Goal: Task Accomplishment & Management: Complete application form

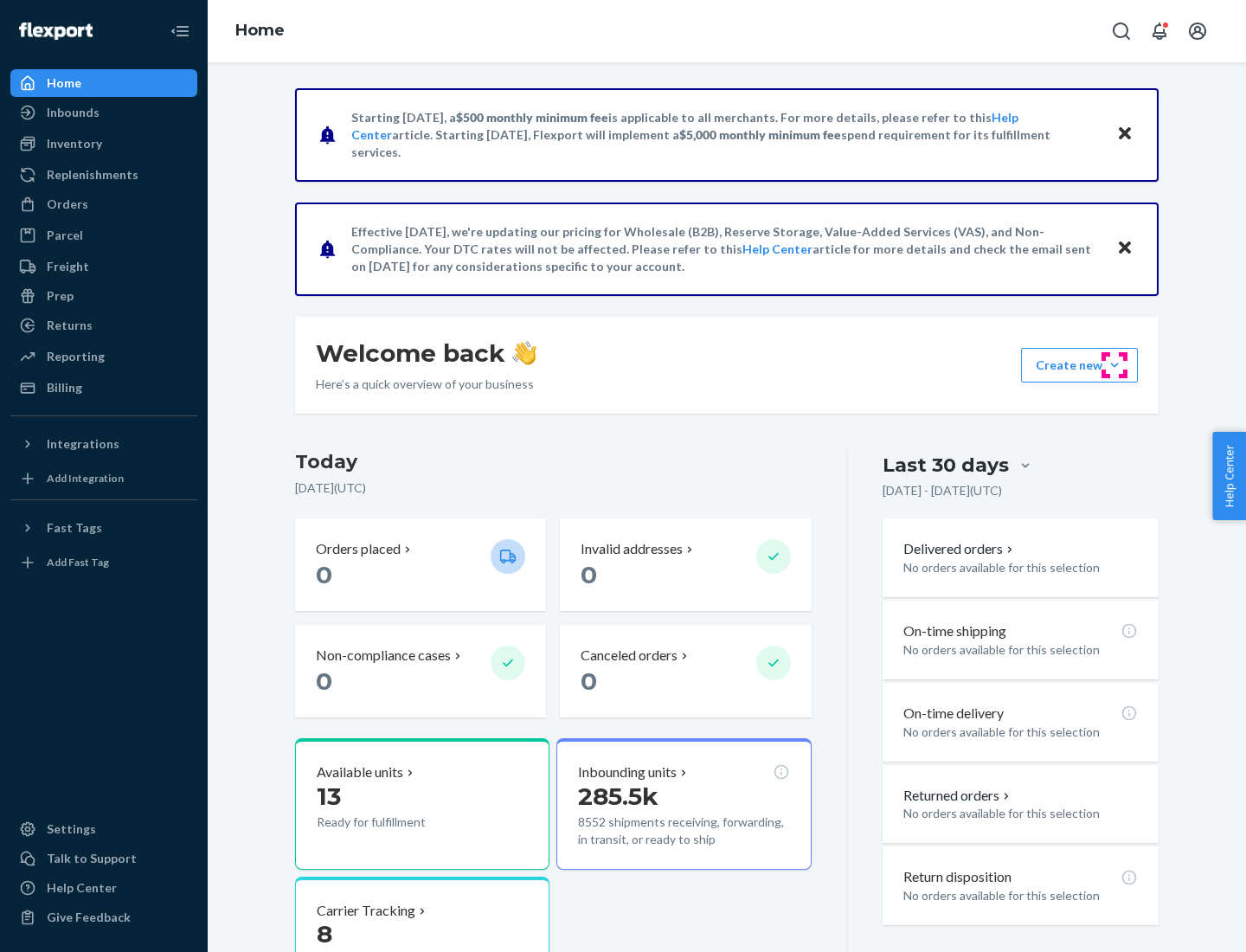
click at [1114, 365] on button "Create new Create new inbound Create new order Create new product" at bounding box center [1080, 365] width 117 height 35
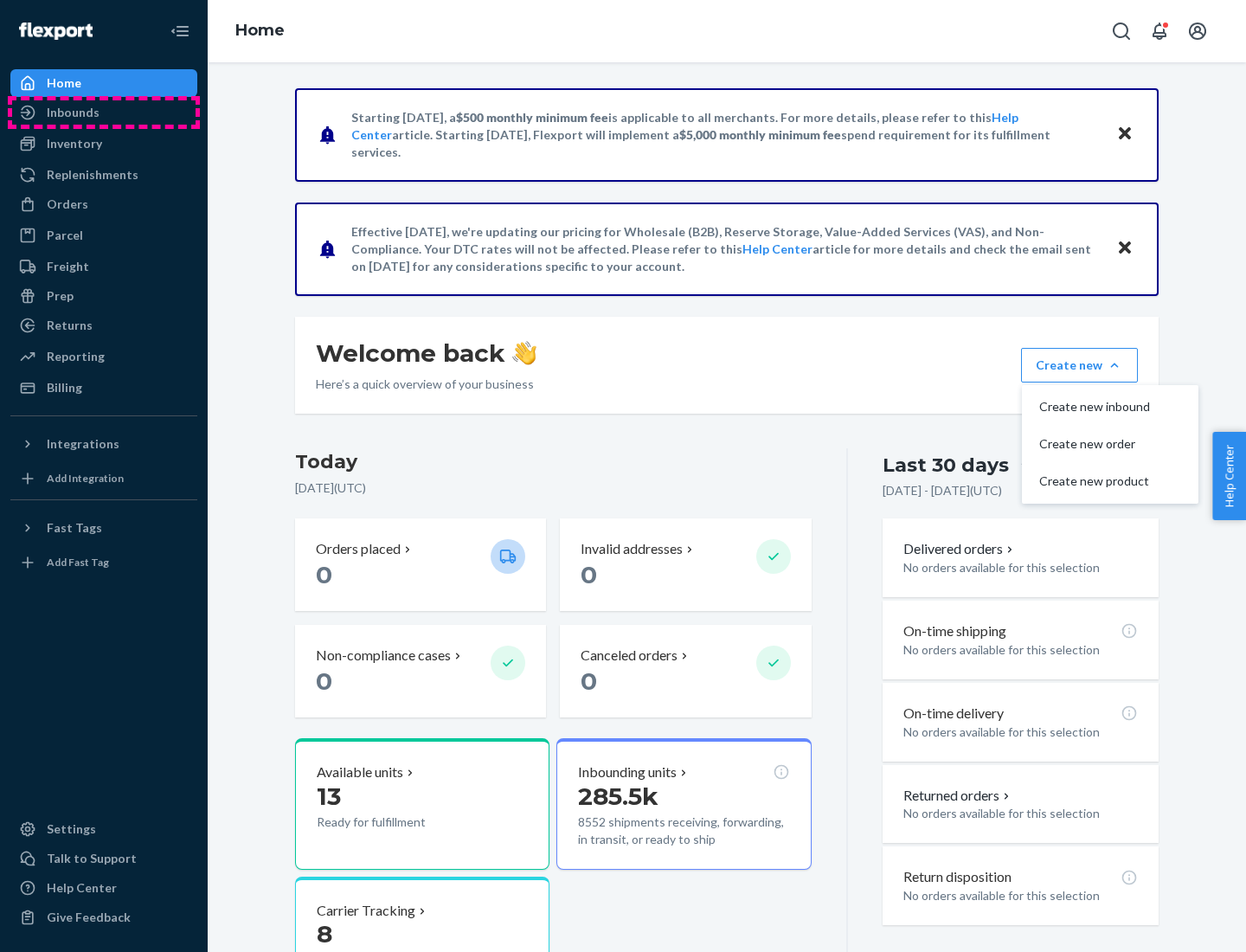
click at [104, 113] on div "Inbounds" at bounding box center [103, 112] width 183 height 24
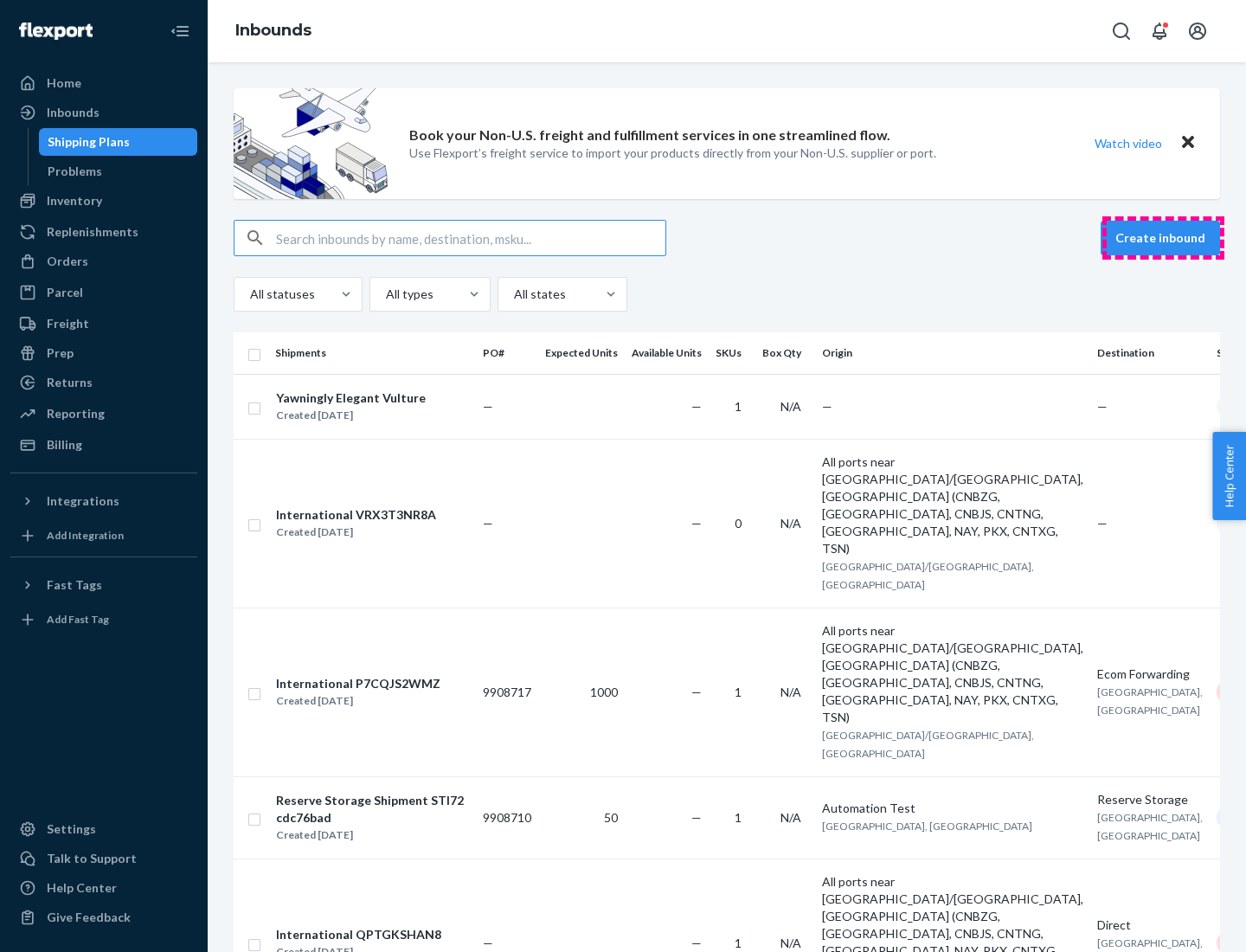
click at [1163, 238] on button "Create inbound" at bounding box center [1160, 238] width 120 height 35
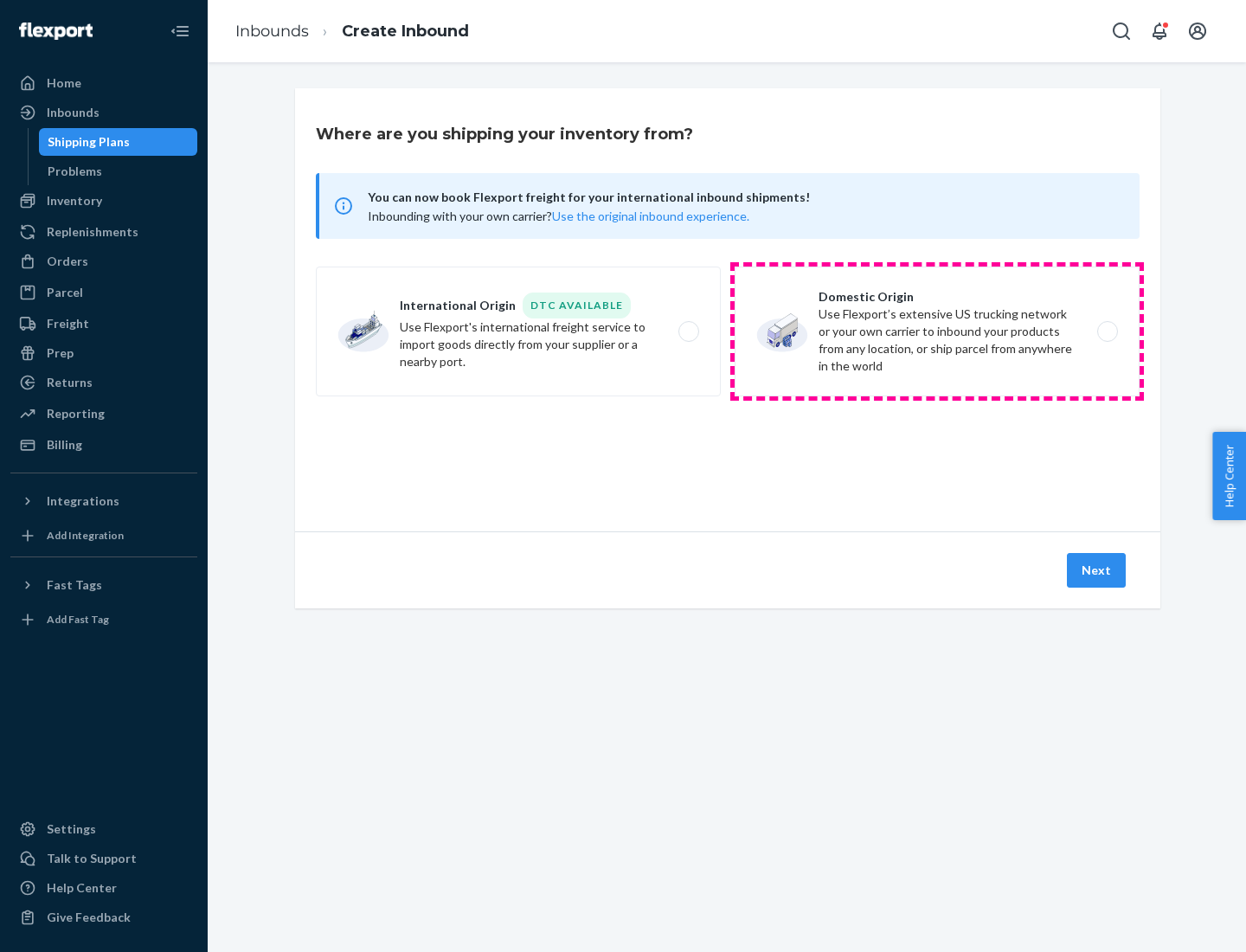
click at [937, 332] on label "Domestic Origin Use Flexport’s extensive US trucking network or your own carrie…" at bounding box center [936, 331] width 405 height 130
click at [1107, 332] on input "Domestic Origin Use Flexport’s extensive US trucking network or your own carrie…" at bounding box center [1112, 332] width 11 height 11
radio input "true"
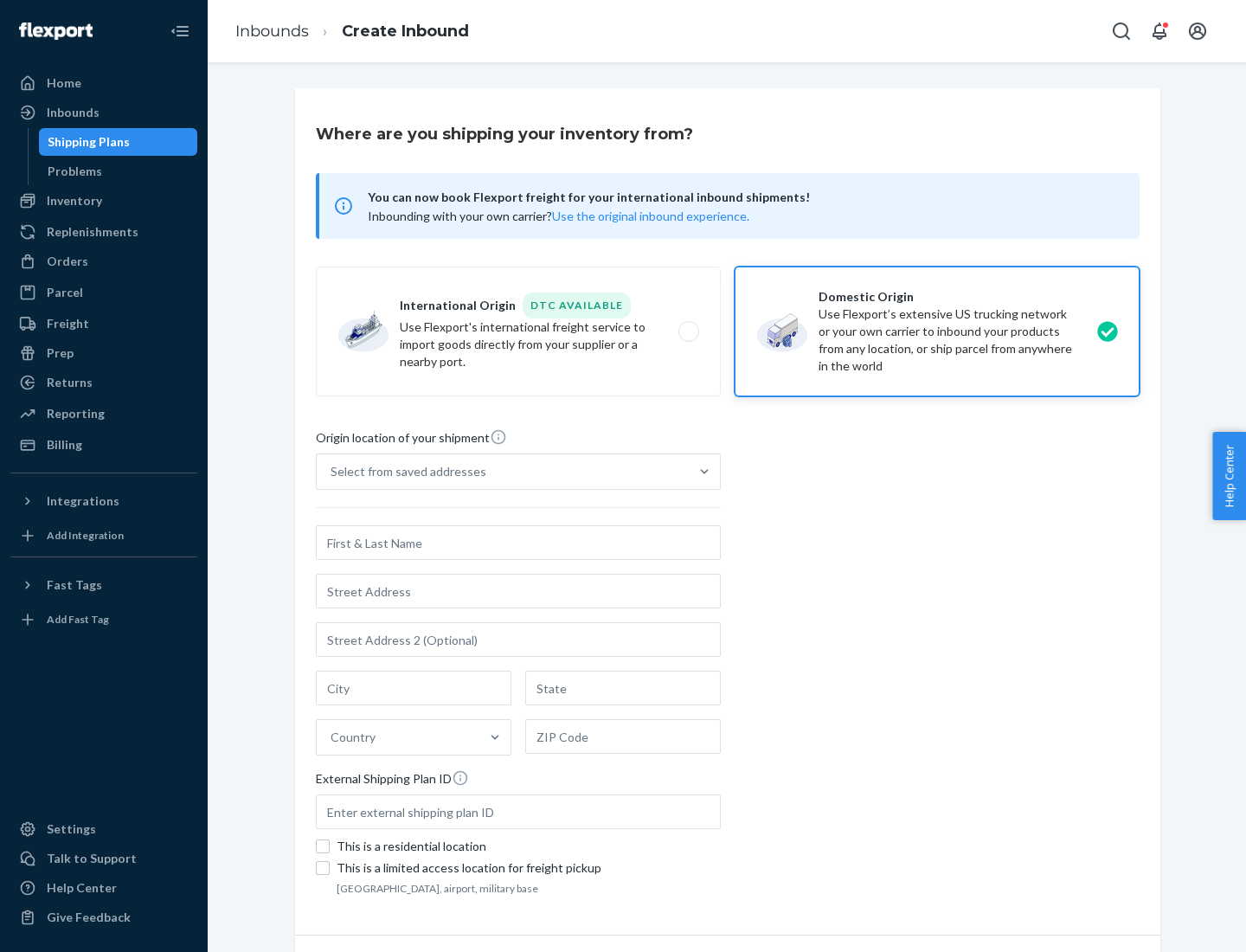
click at [404, 472] on div "Select from saved addresses" at bounding box center [408, 471] width 155 height 17
click at [333, 472] on input "Select from saved addresses" at bounding box center [332, 471] width 2 height 17
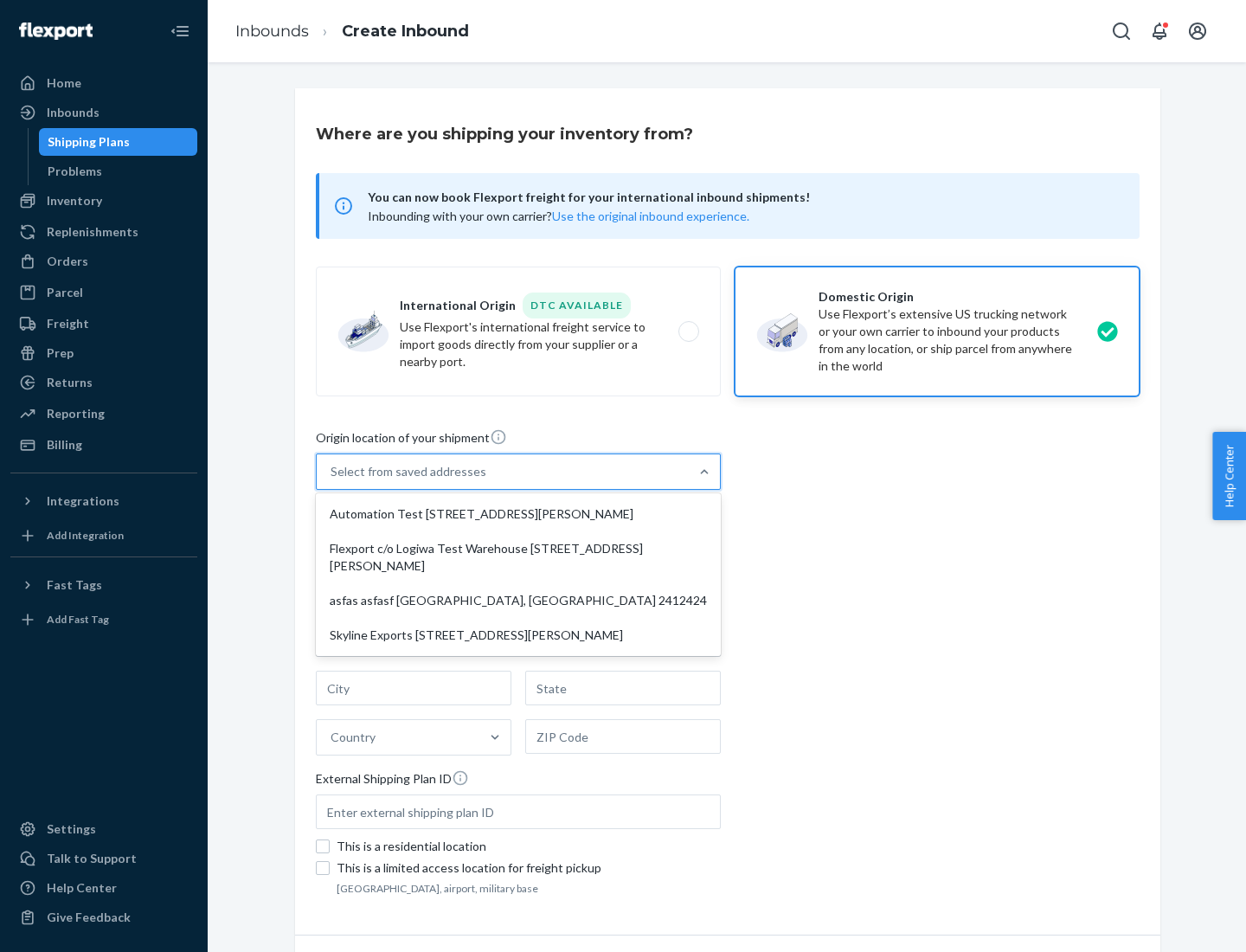
scroll to position [7, 0]
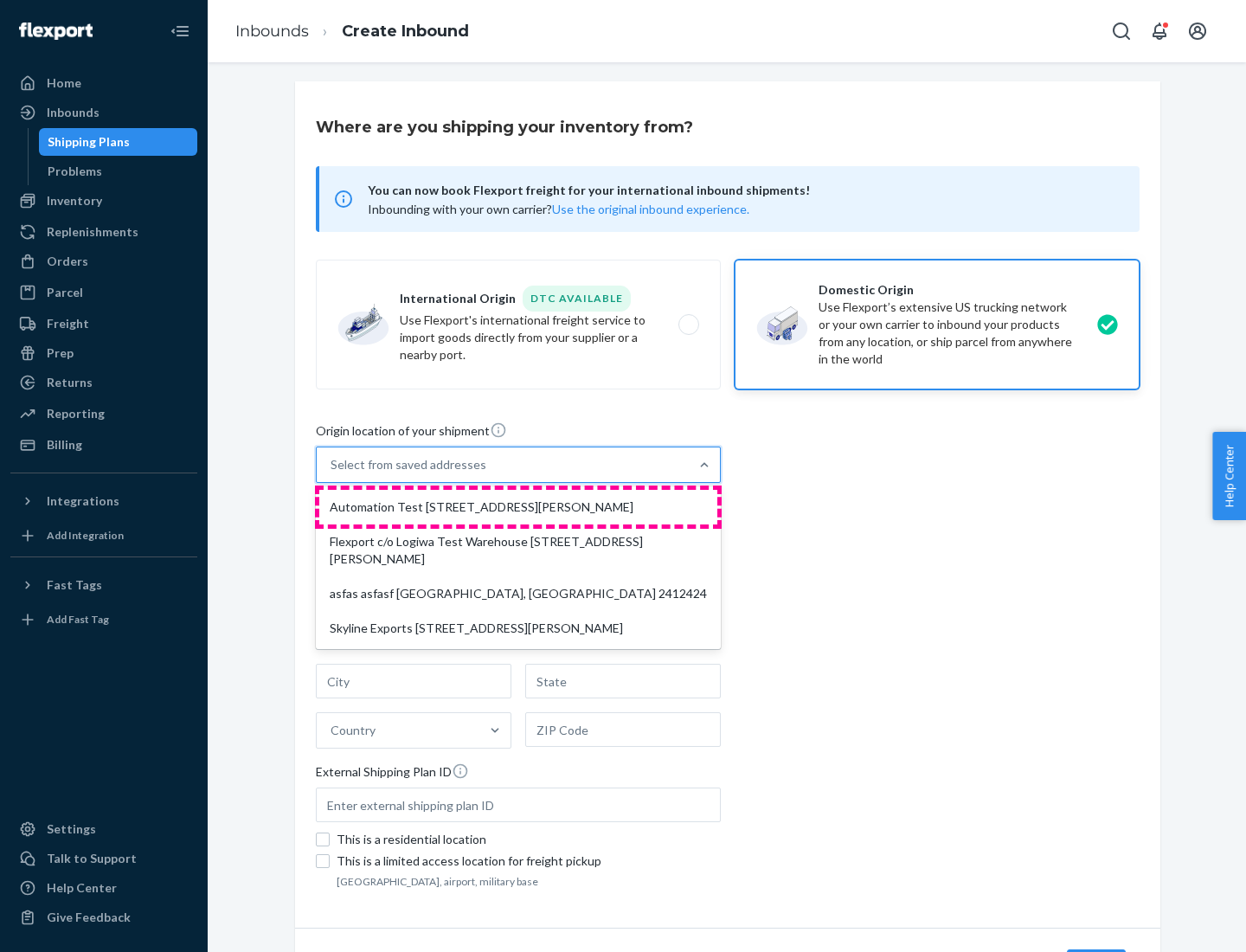
click at [519, 507] on div "Automation Test [STREET_ADDRESS][PERSON_NAME]" at bounding box center [519, 507] width 398 height 35
click at [333, 473] on input "option Automation Test [STREET_ADDRESS][PERSON_NAME] focused, 1 of 4. 4 results…" at bounding box center [332, 464] width 2 height 17
type input "Automation Test"
type input "9th Floor"
type input "[GEOGRAPHIC_DATA]"
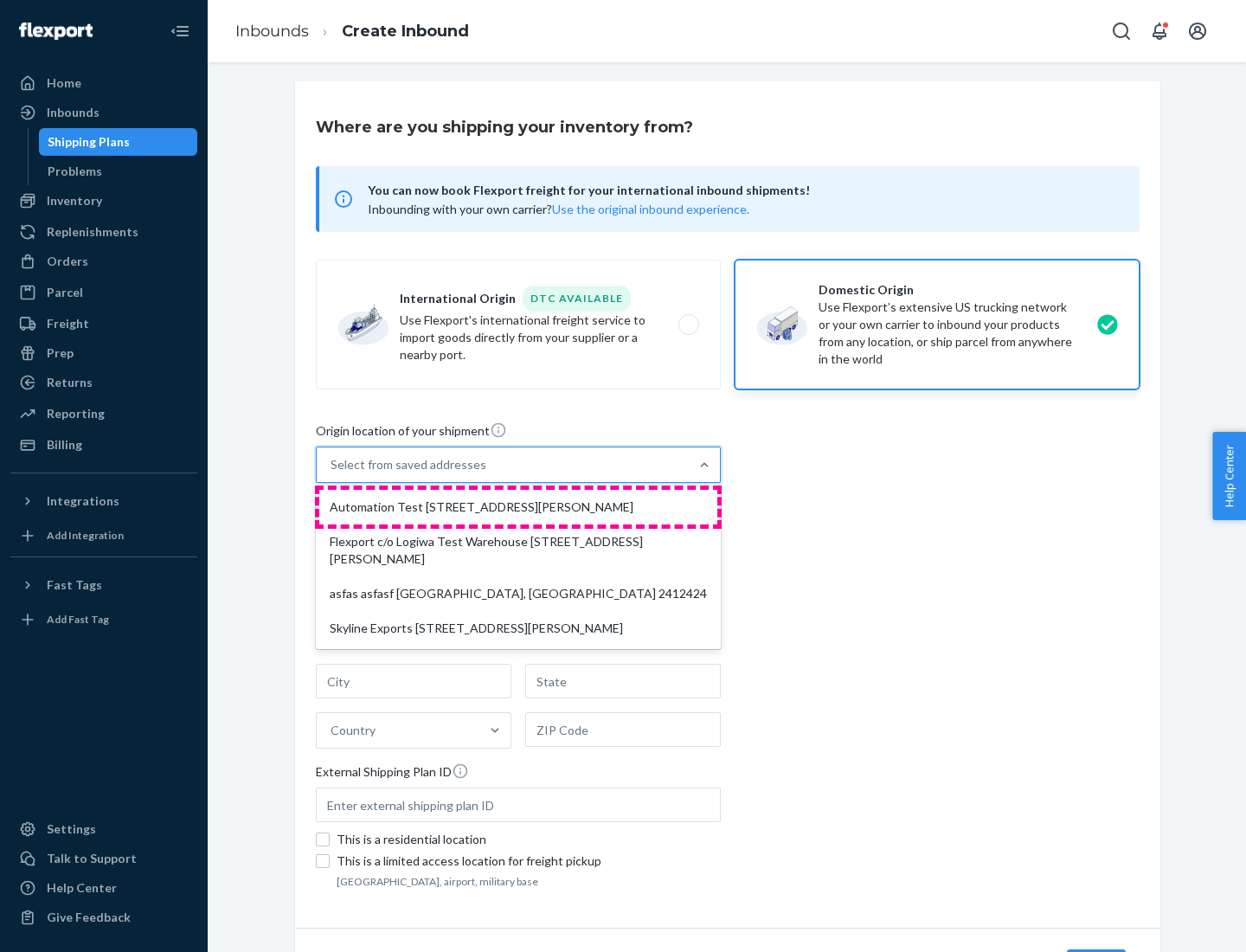
type input "CA"
type input "94104"
type input "[STREET_ADDRESS][PERSON_NAME]"
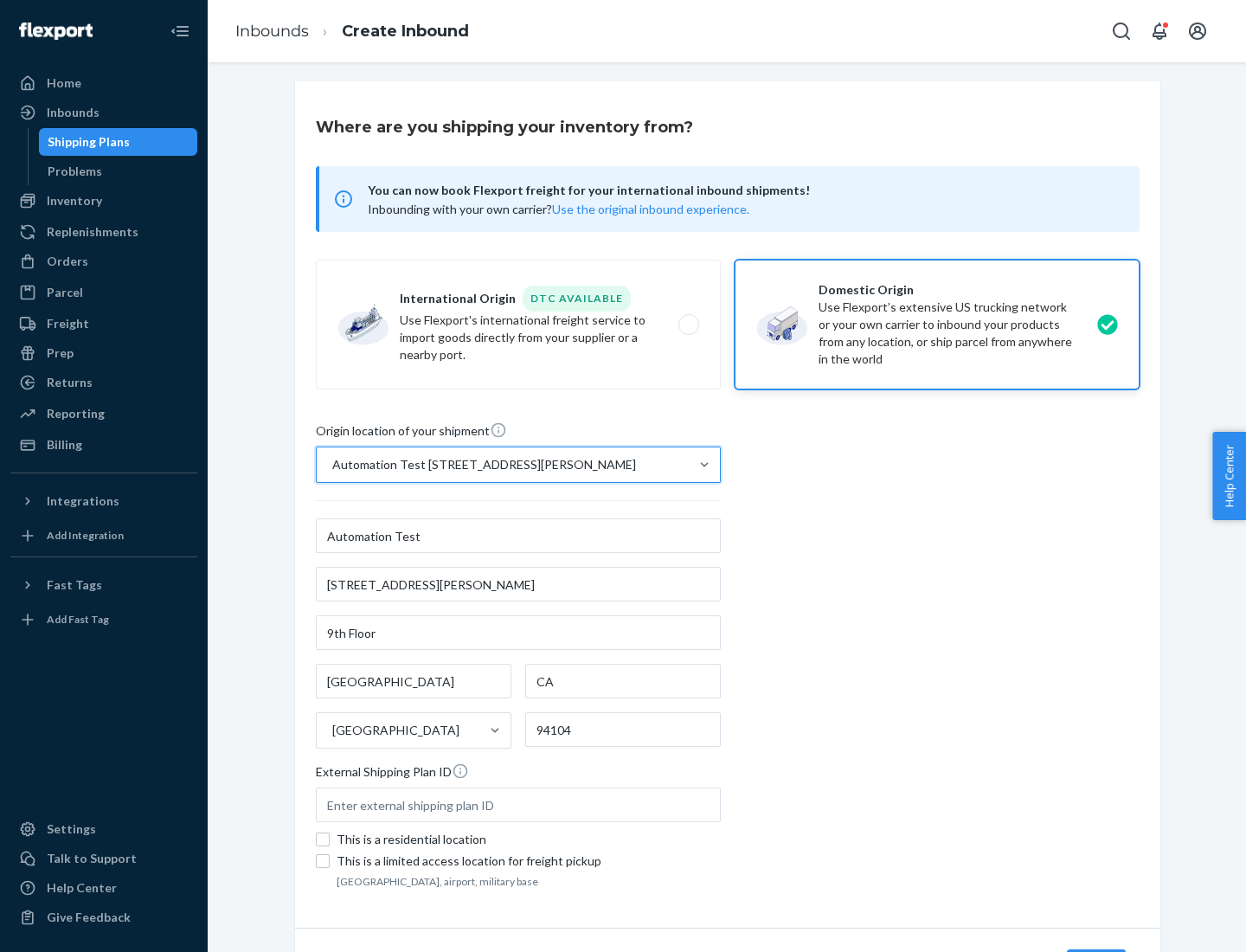
scroll to position [101, 0]
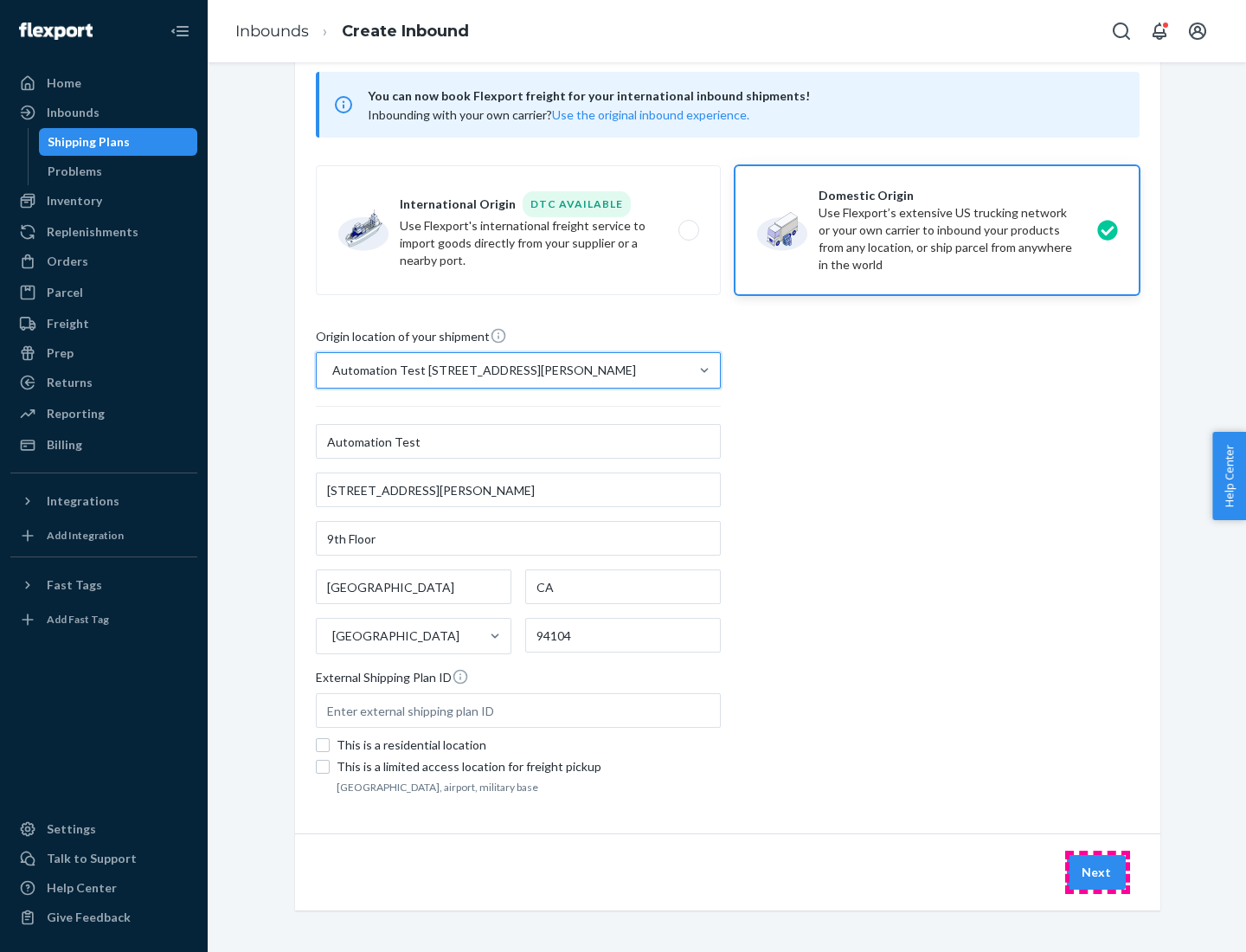
click at [1098, 873] on button "Next" at bounding box center [1096, 872] width 58 height 35
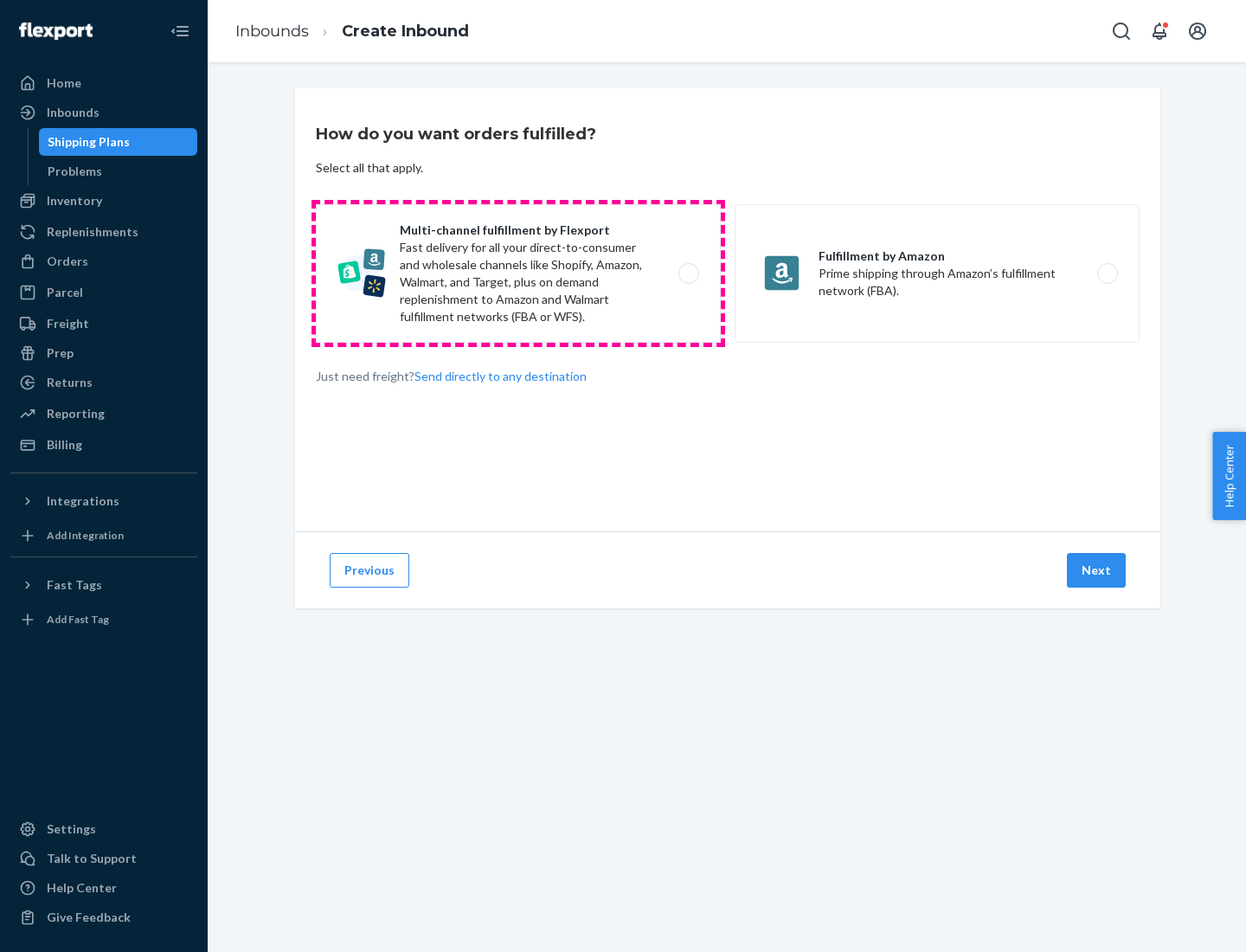
click at [519, 273] on label "Multi-channel fulfillment by Flexport Fast delivery for all your direct-to-cons…" at bounding box center [518, 273] width 405 height 139
click at [688, 273] on input "Multi-channel fulfillment by Flexport Fast delivery for all your direct-to-cons…" at bounding box center [693, 273] width 11 height 11
radio input "true"
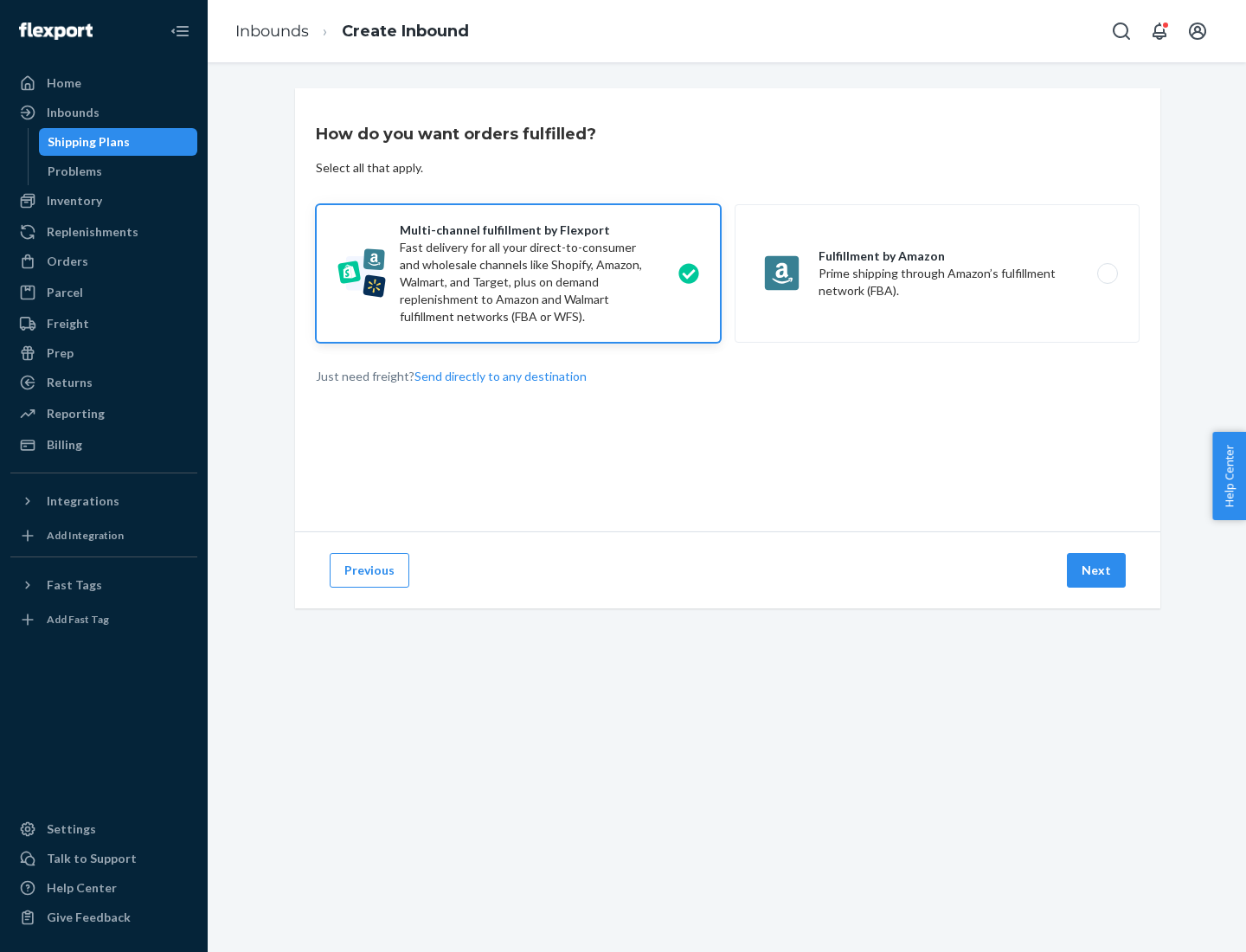
click at [1098, 570] on button "Next" at bounding box center [1096, 570] width 58 height 35
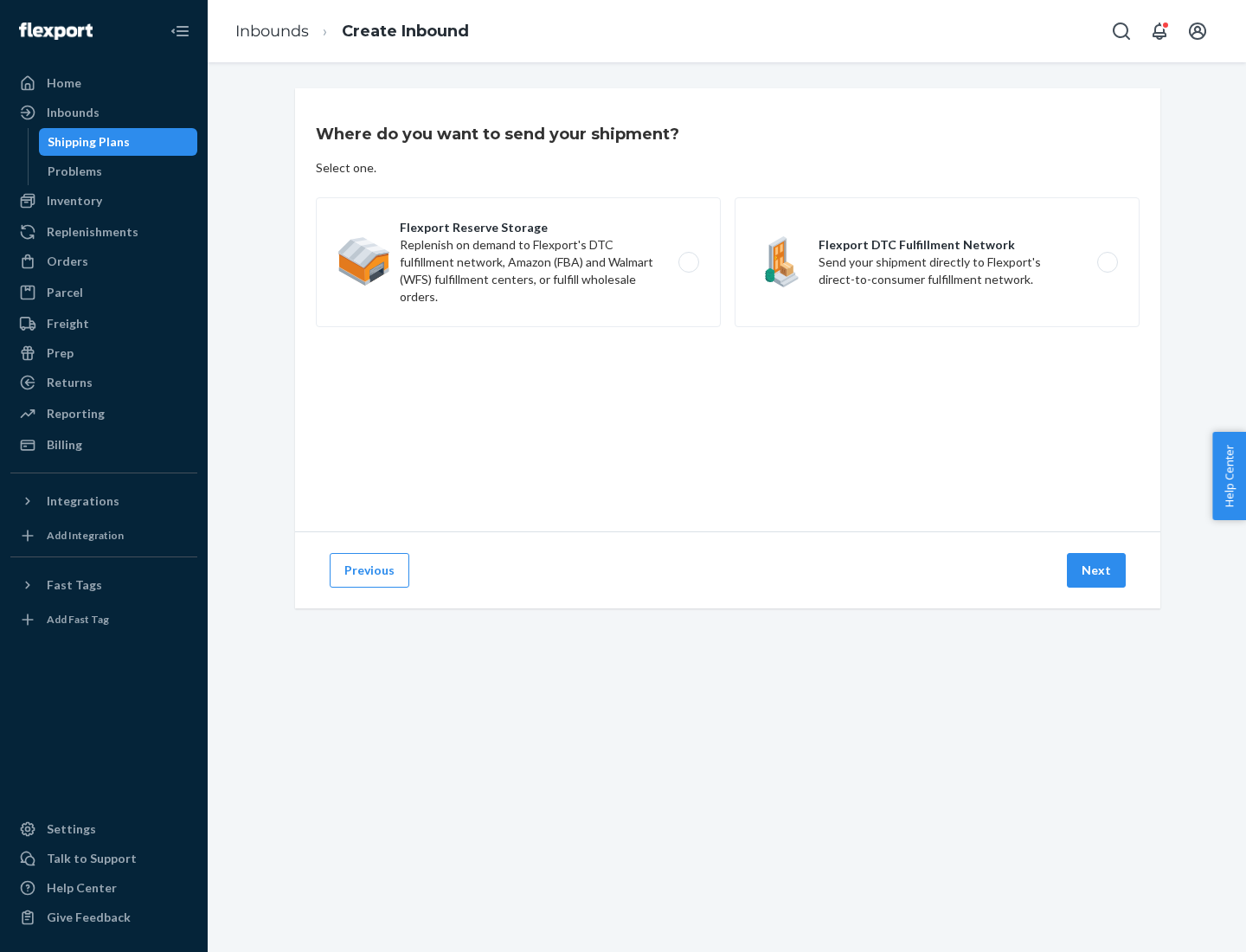
click at [937, 262] on label "Flexport DTC Fulfillment Network Send your shipment directly to Flexport's dire…" at bounding box center [936, 261] width 405 height 130
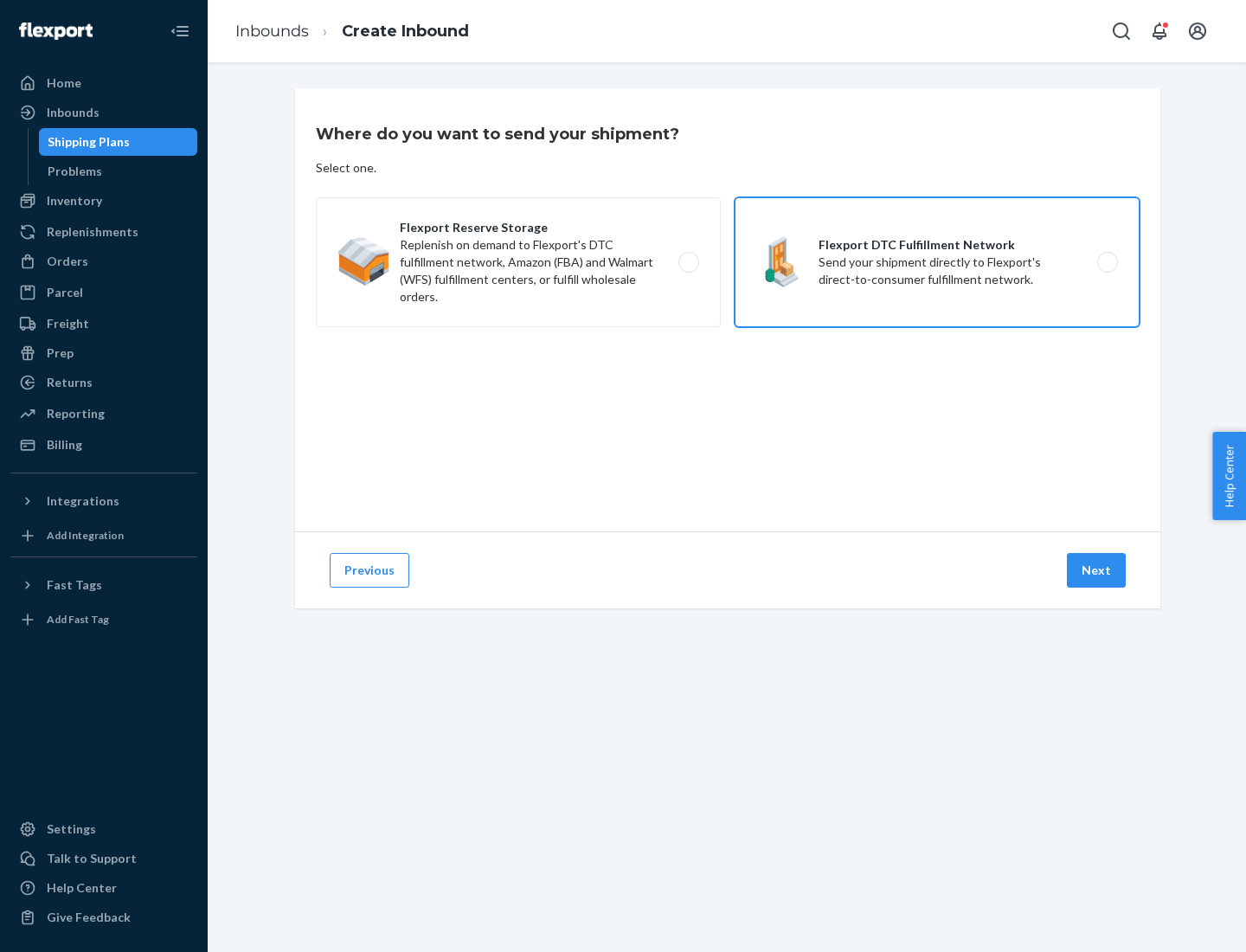
click at [1107, 262] on input "Flexport DTC Fulfillment Network Send your shipment directly to Flexport's dire…" at bounding box center [1112, 262] width 11 height 11
radio input "true"
click at [1098, 570] on button "Next" at bounding box center [1096, 570] width 58 height 35
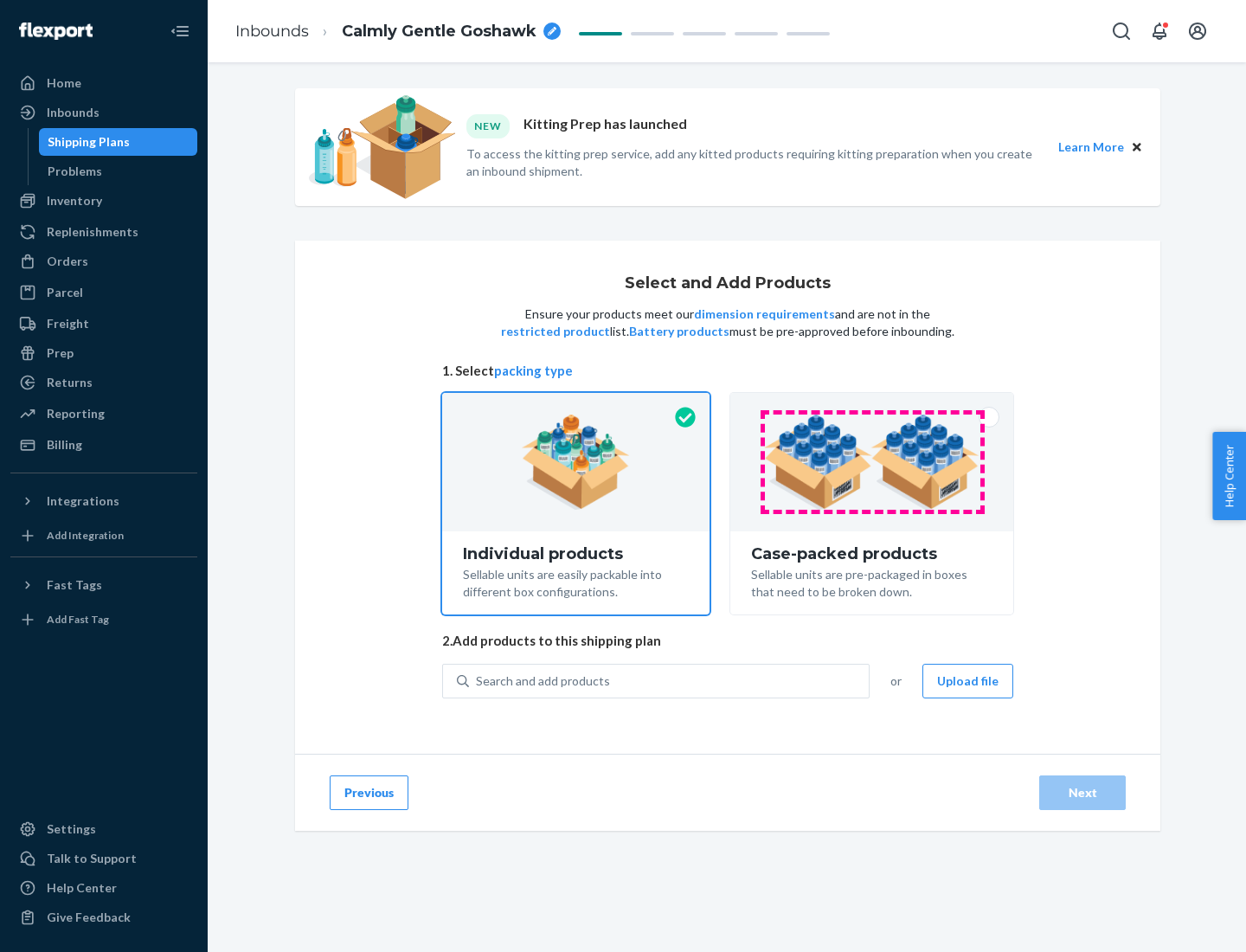
click at [873, 462] on img at bounding box center [872, 462] width 216 height 95
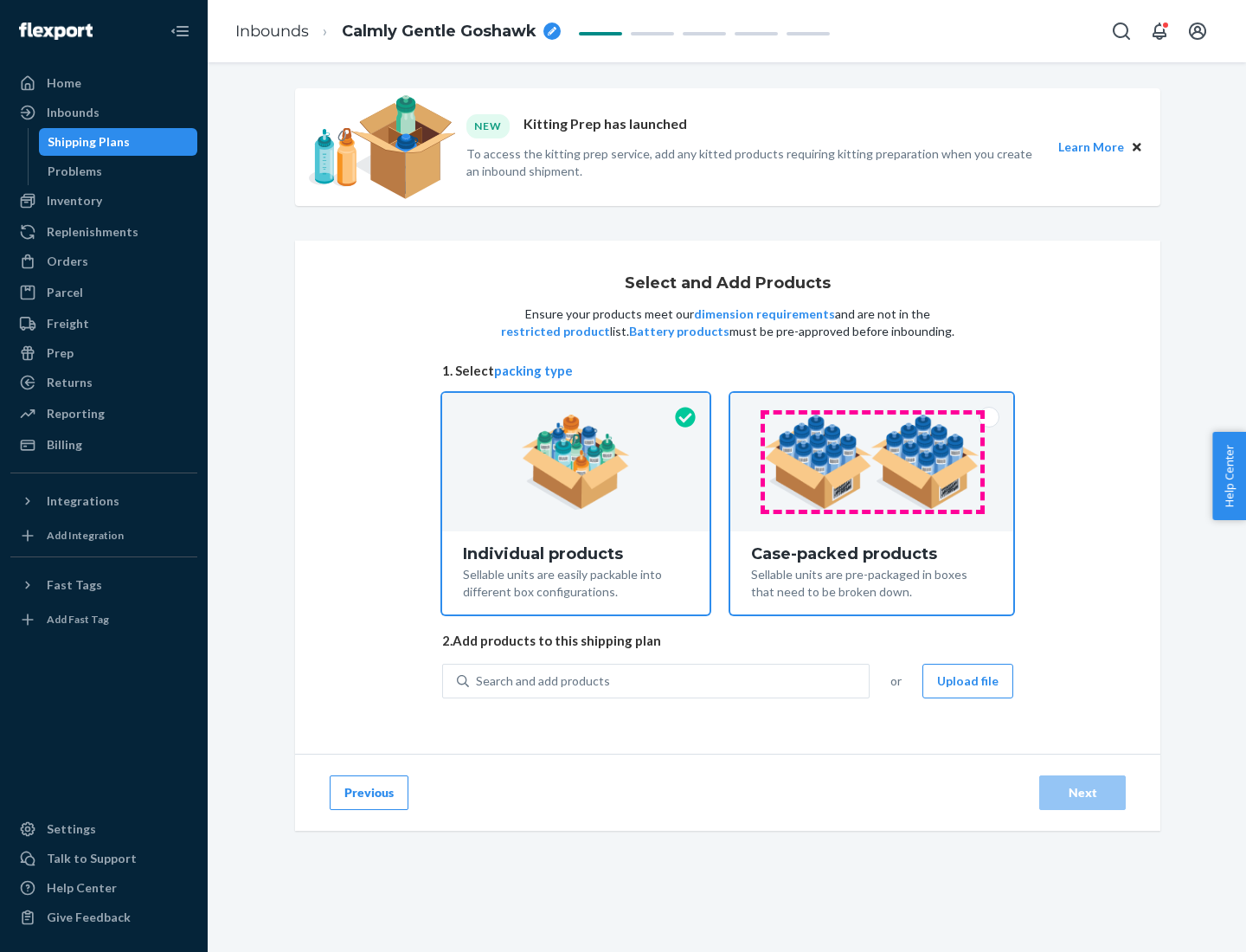
click at [873, 404] on input "Case-packed products Sellable units are pre-packaged in boxes that need to be b…" at bounding box center [871, 398] width 11 height 11
radio input "true"
radio input "false"
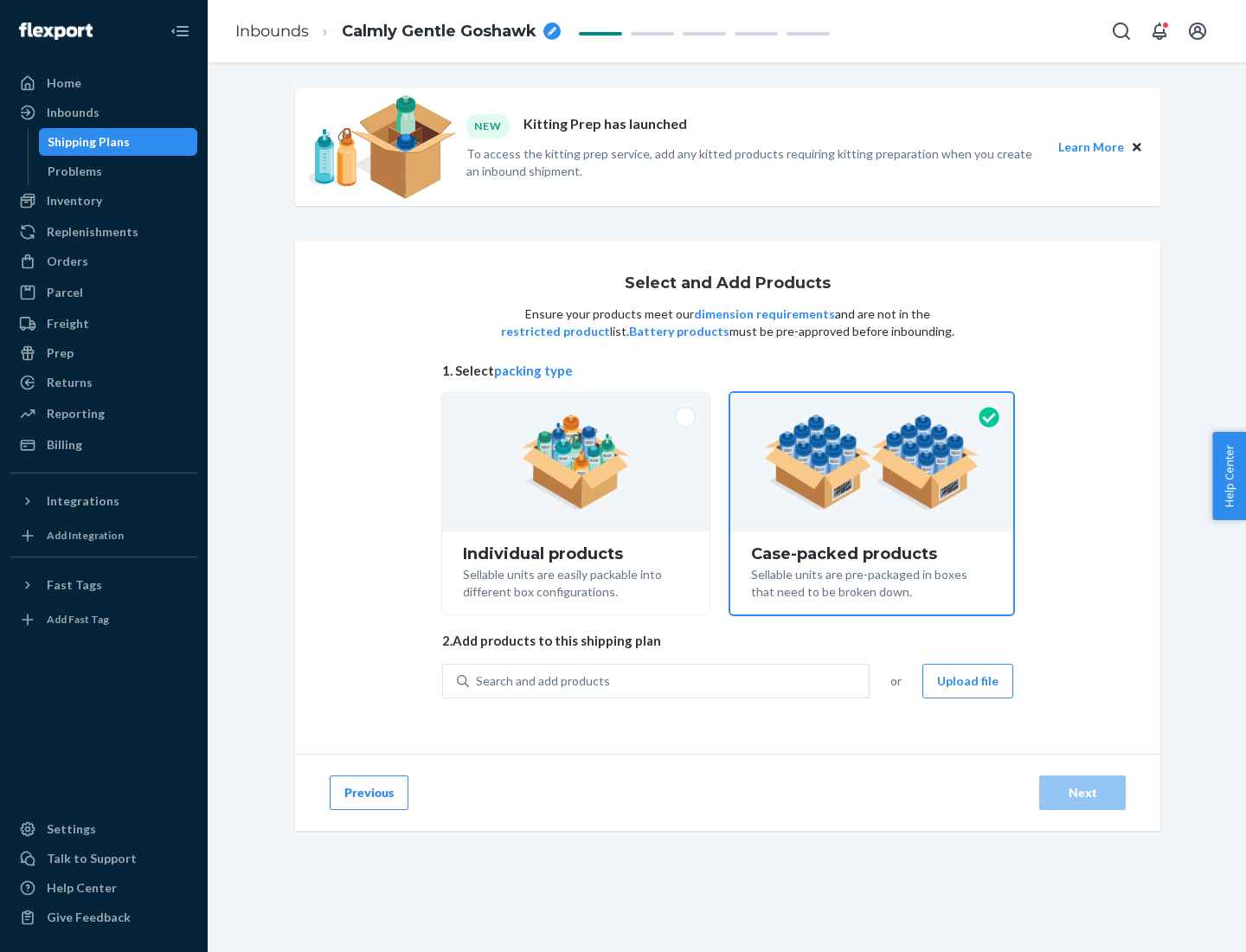
click at [670, 680] on div "Search and add products" at bounding box center [669, 681] width 400 height 31
click at [478, 680] on input "Search and add products" at bounding box center [477, 681] width 2 height 17
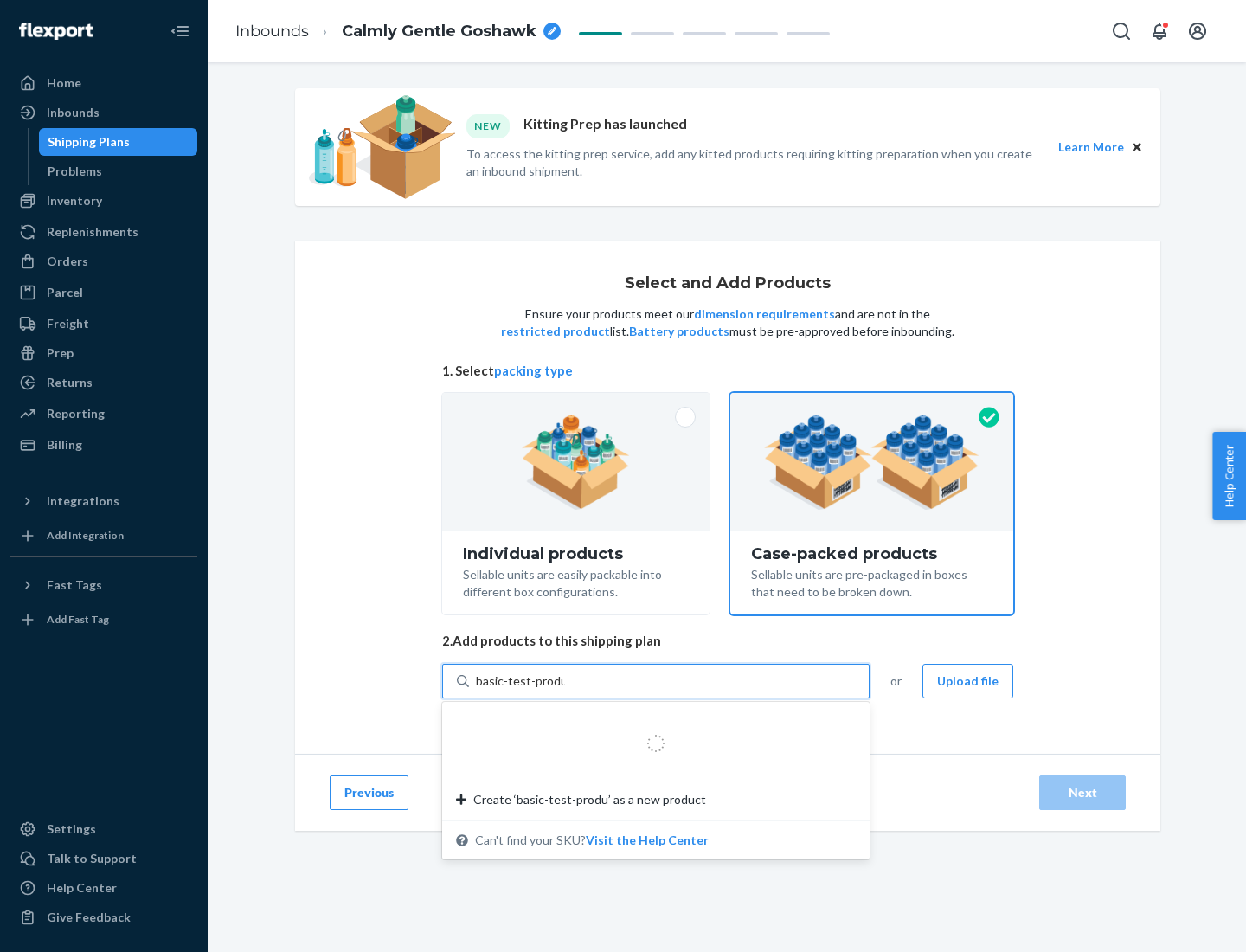
type input "basic-test-product-1"
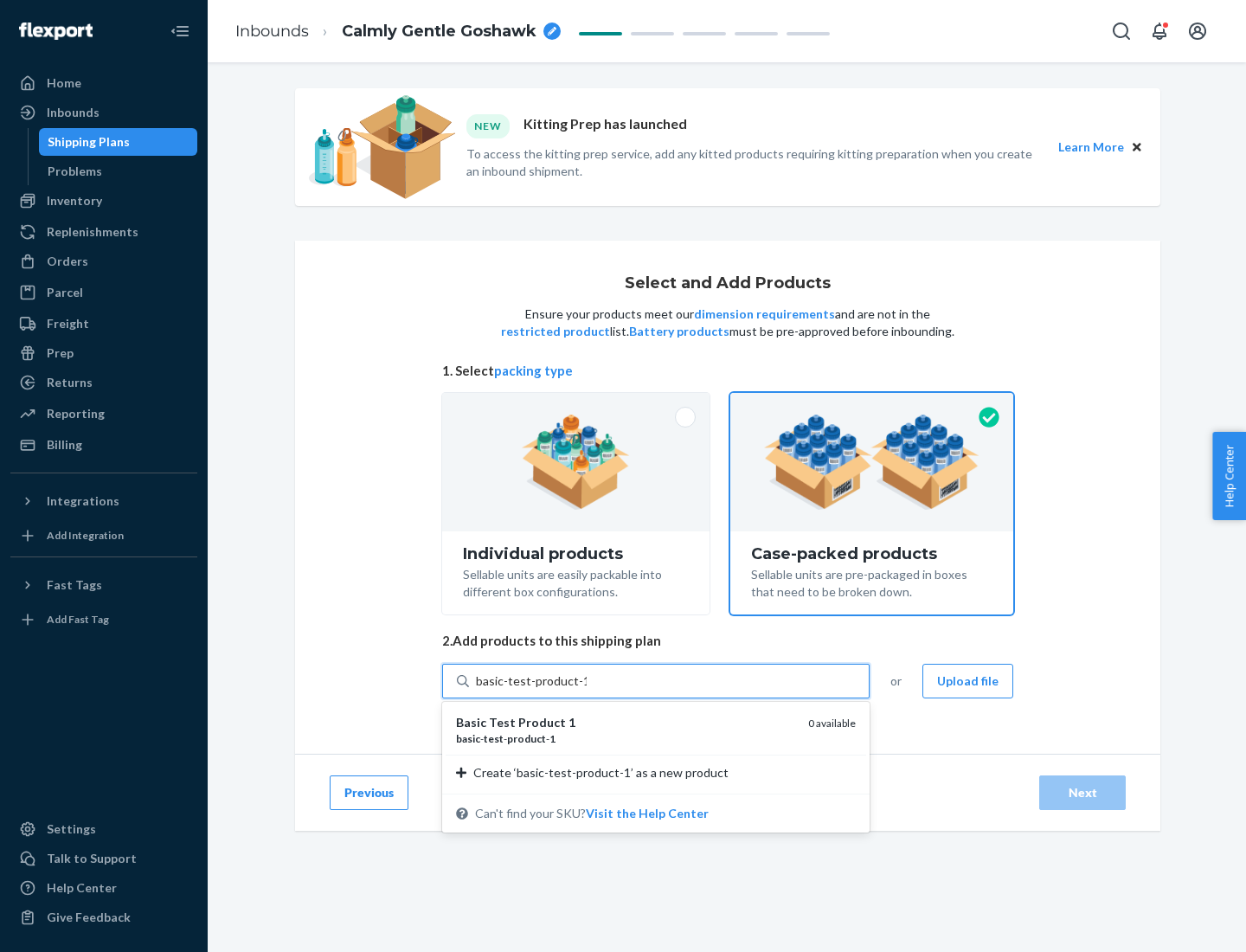
click at [625, 738] on div "basic - test - product - 1" at bounding box center [625, 738] width 338 height 15
click at [587, 690] on input "basic-test-product-1" at bounding box center [531, 681] width 111 height 17
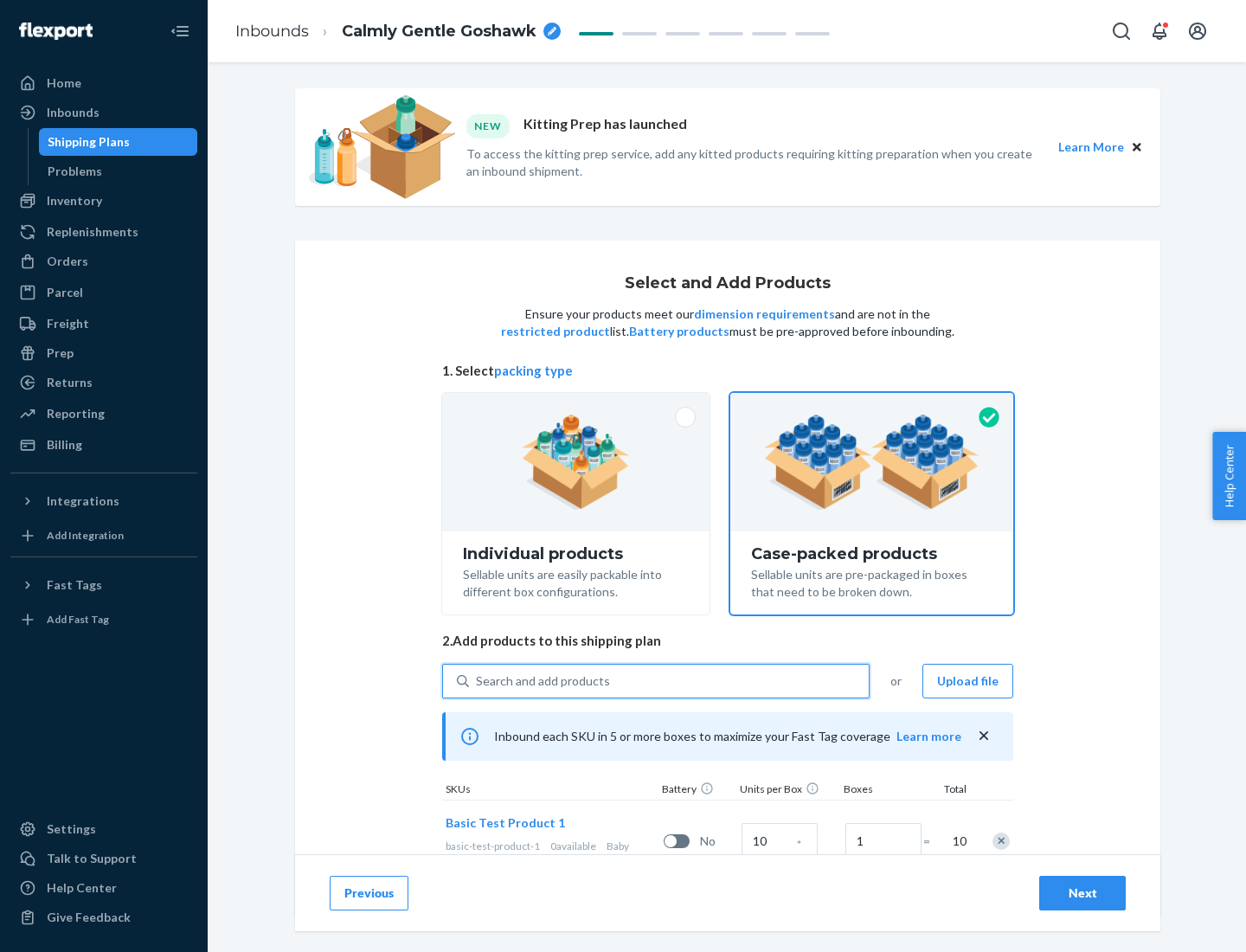
scroll to position [62, 0]
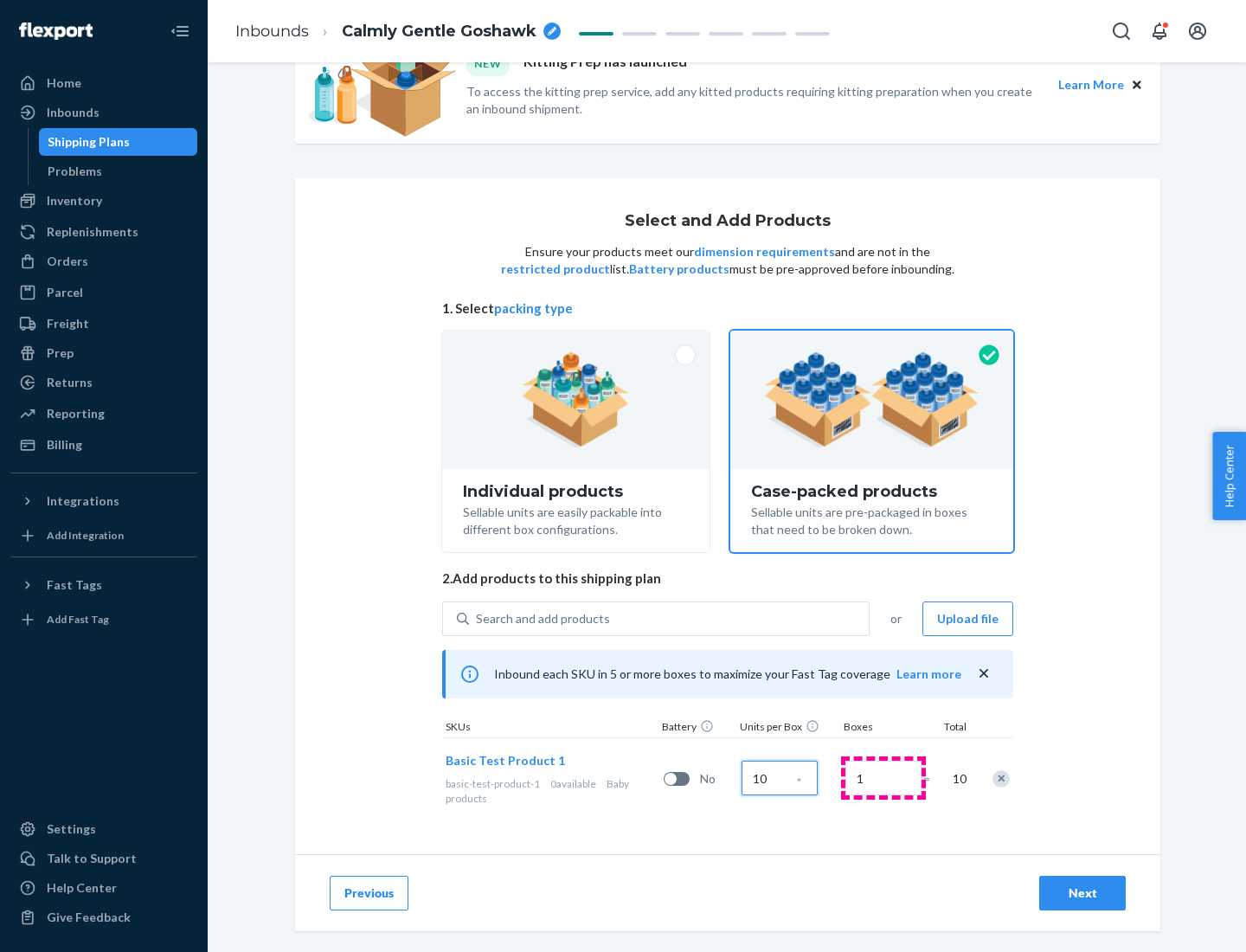
type input "10"
type input "7"
click at [1083, 894] on div "Next" at bounding box center [1083, 893] width 57 height 17
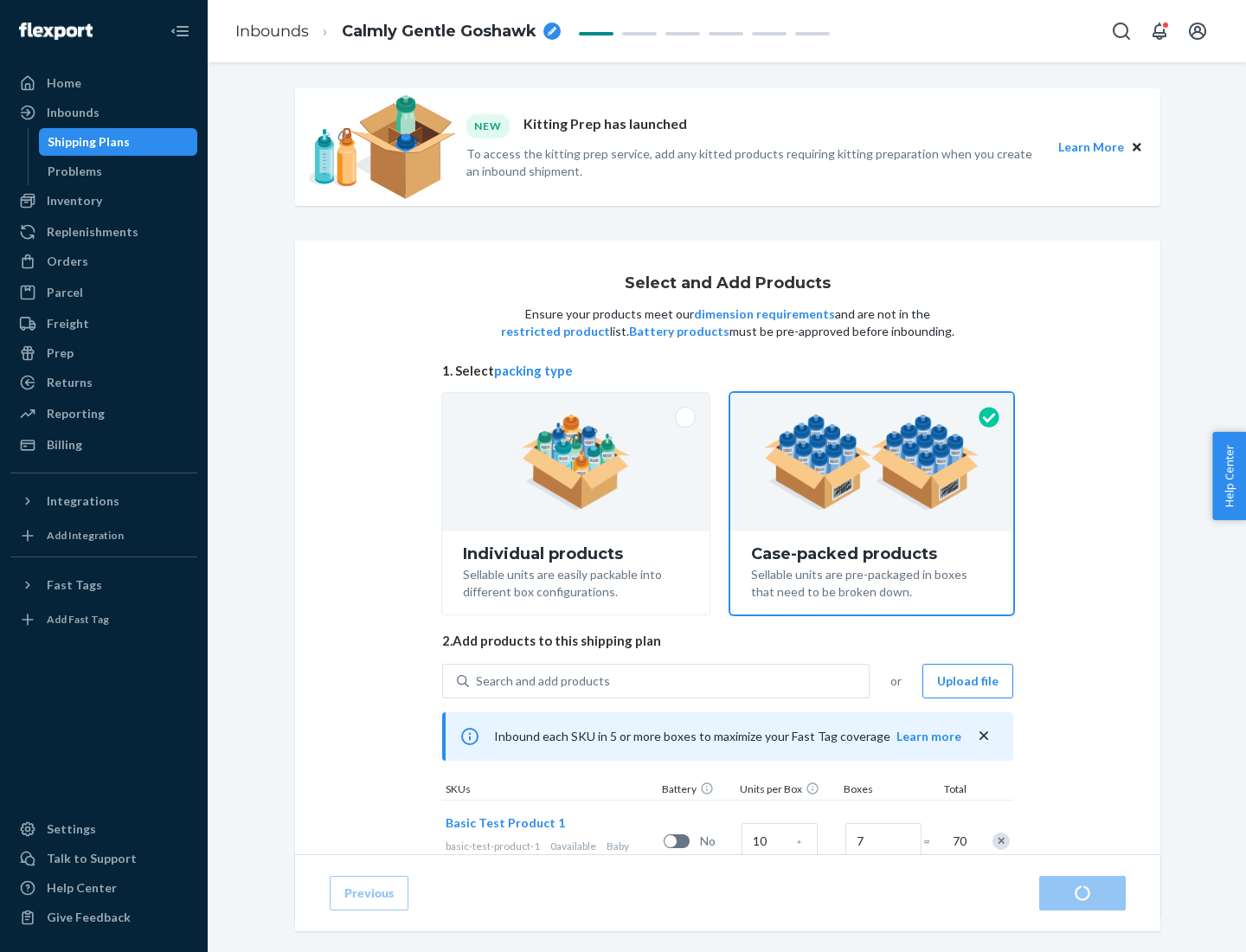
radio input "true"
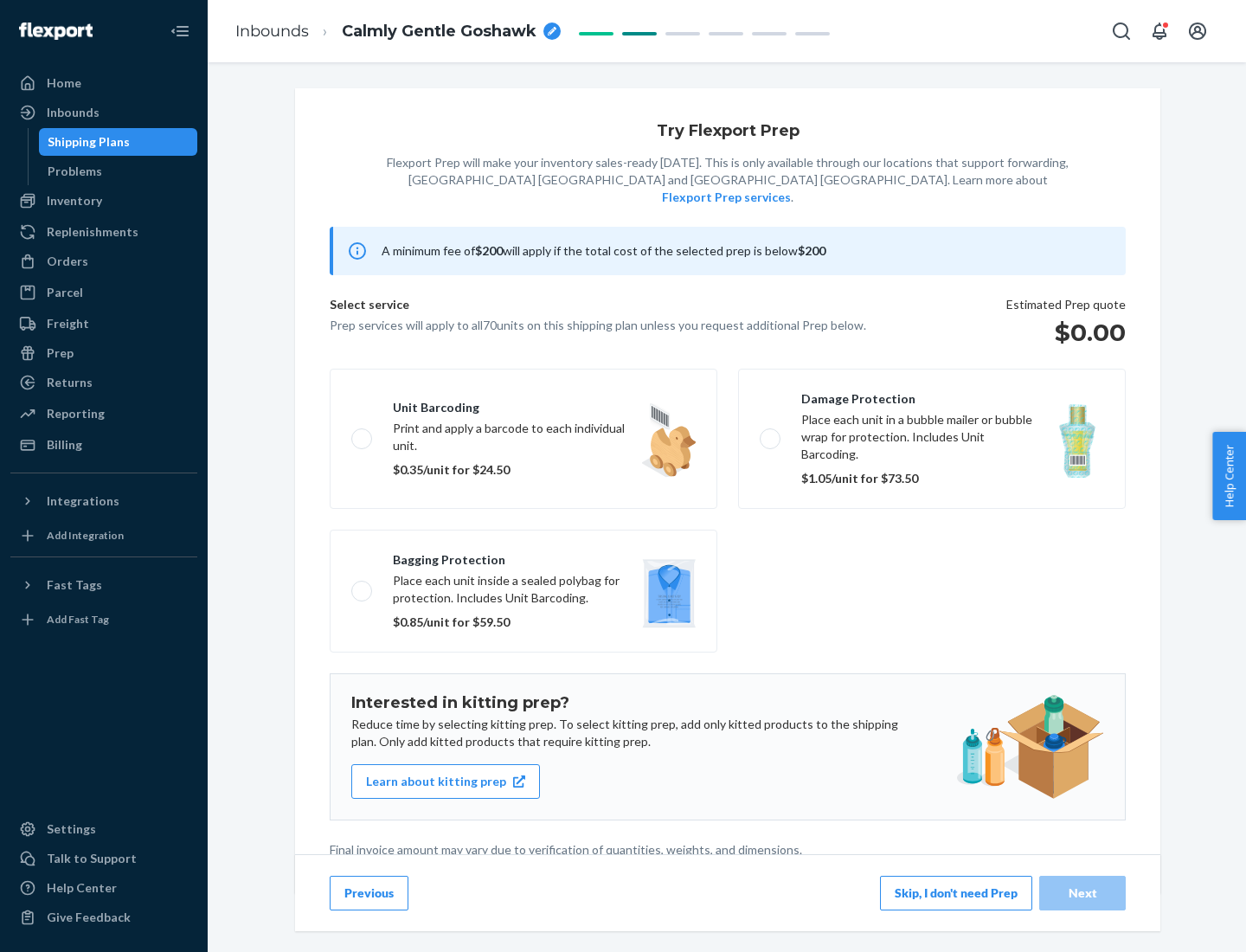
scroll to position [4, 0]
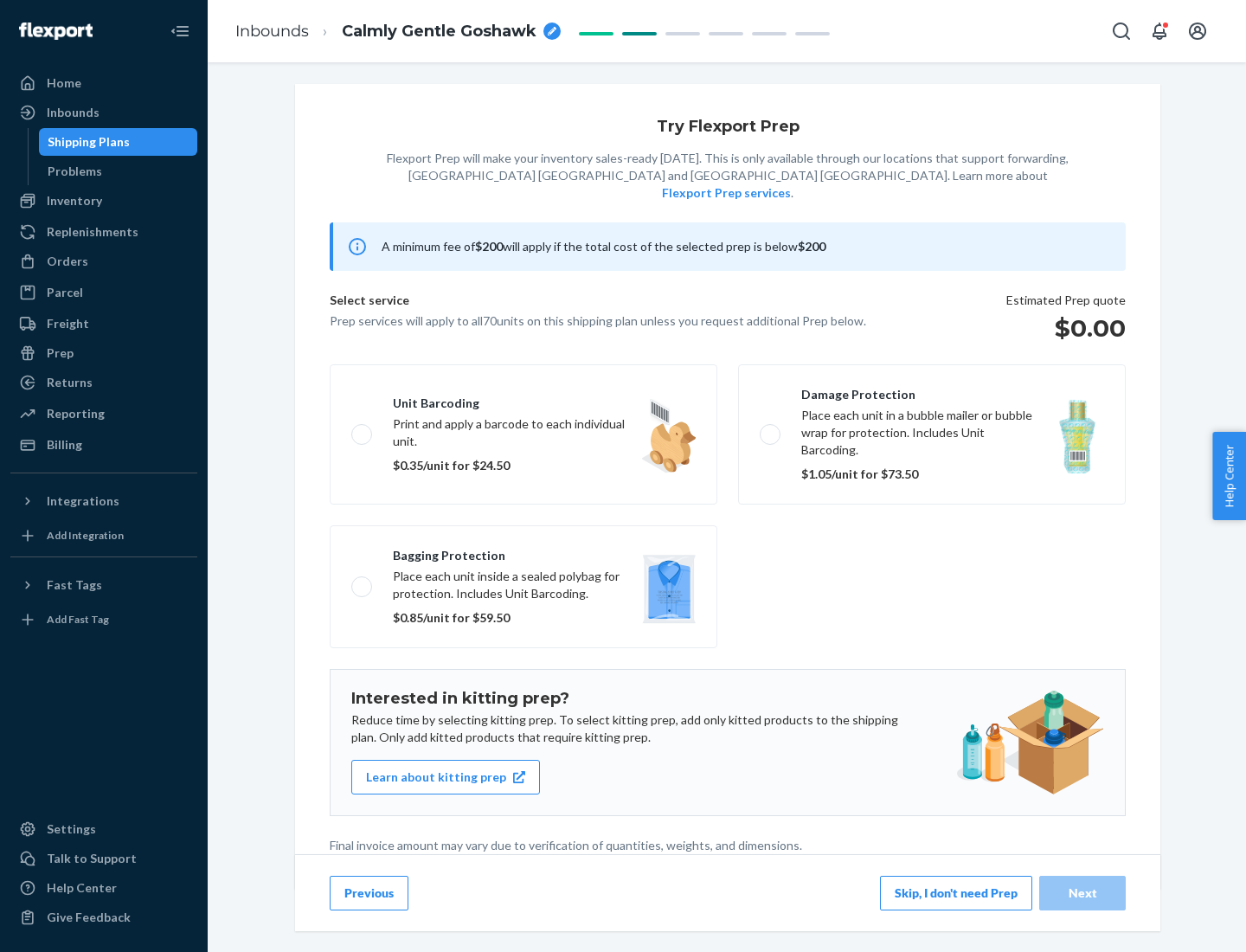
click at [524, 551] on label "Bagging protection Place each unit inside a sealed polybag for protection. Incl…" at bounding box center [524, 587] width 388 height 123
click at [362, 581] on input "Bagging protection Place each unit inside a sealed polybag for protection. Incl…" at bounding box center [356, 586] width 11 height 11
checkbox input "true"
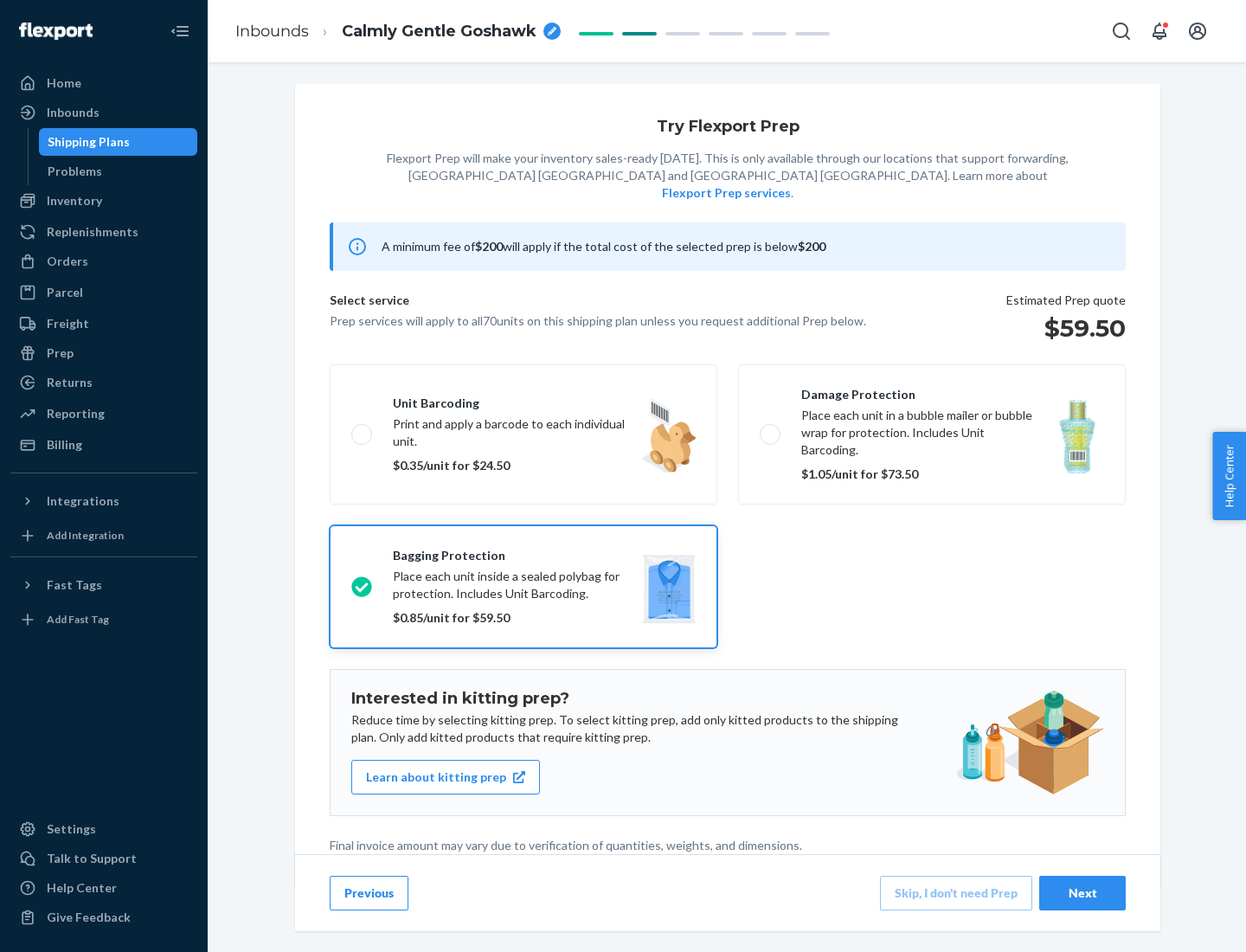
click at [1083, 893] on div "Next" at bounding box center [1083, 893] width 57 height 17
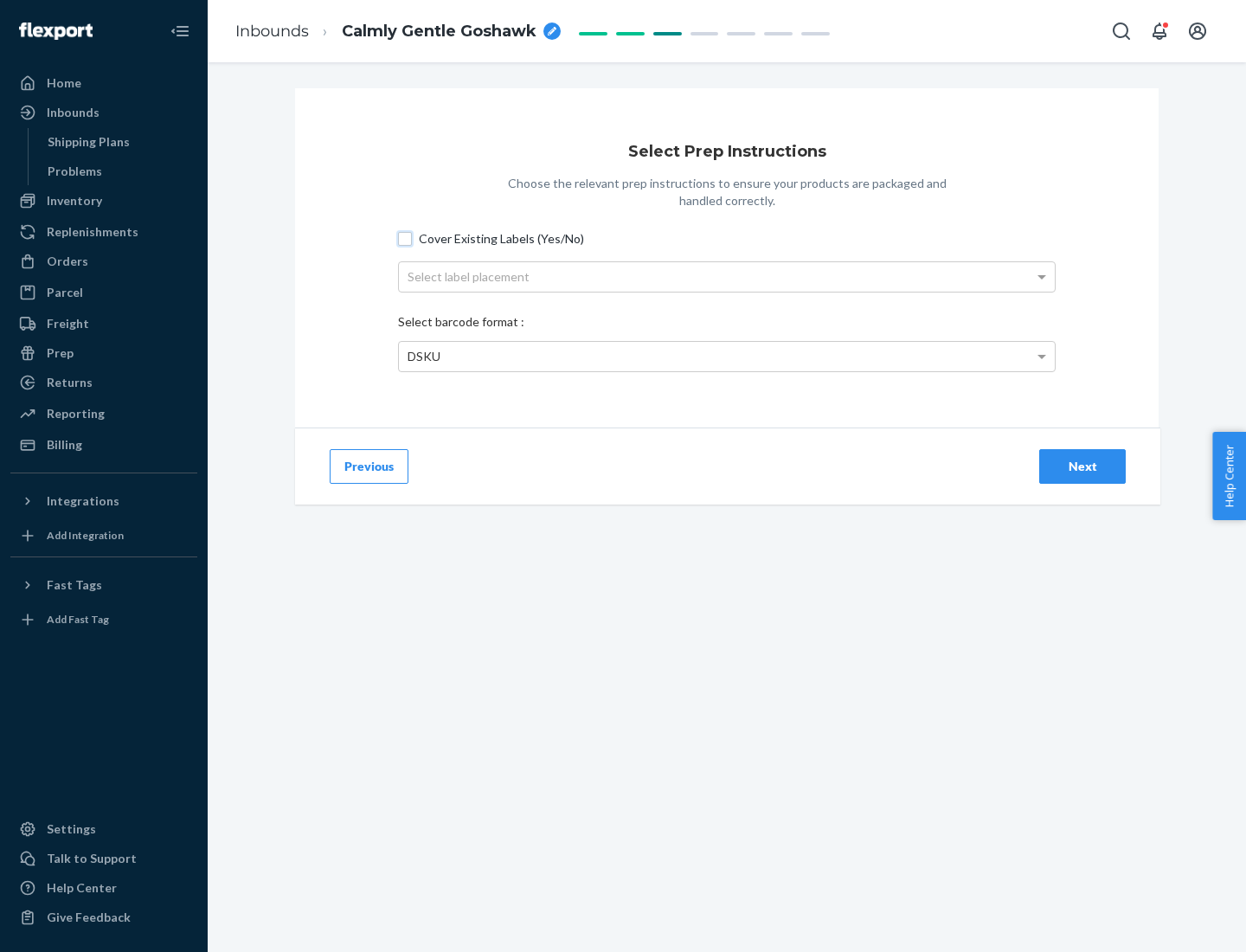
click at [405, 238] on input "Cover Existing Labels (Yes/No)" at bounding box center [405, 238] width 14 height 14
checkbox input "true"
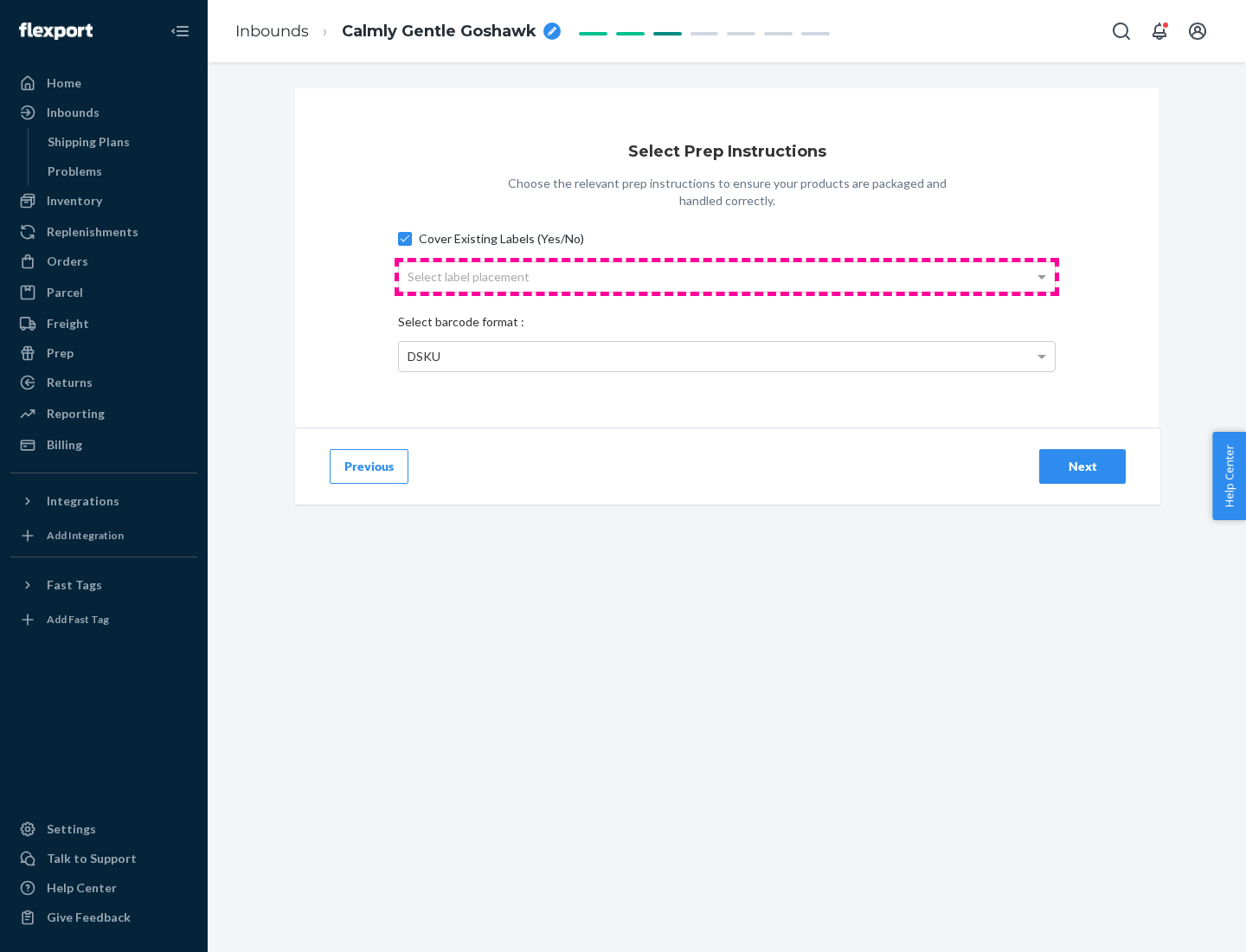
click at [727, 276] on div "Select label placement" at bounding box center [726, 277] width 656 height 30
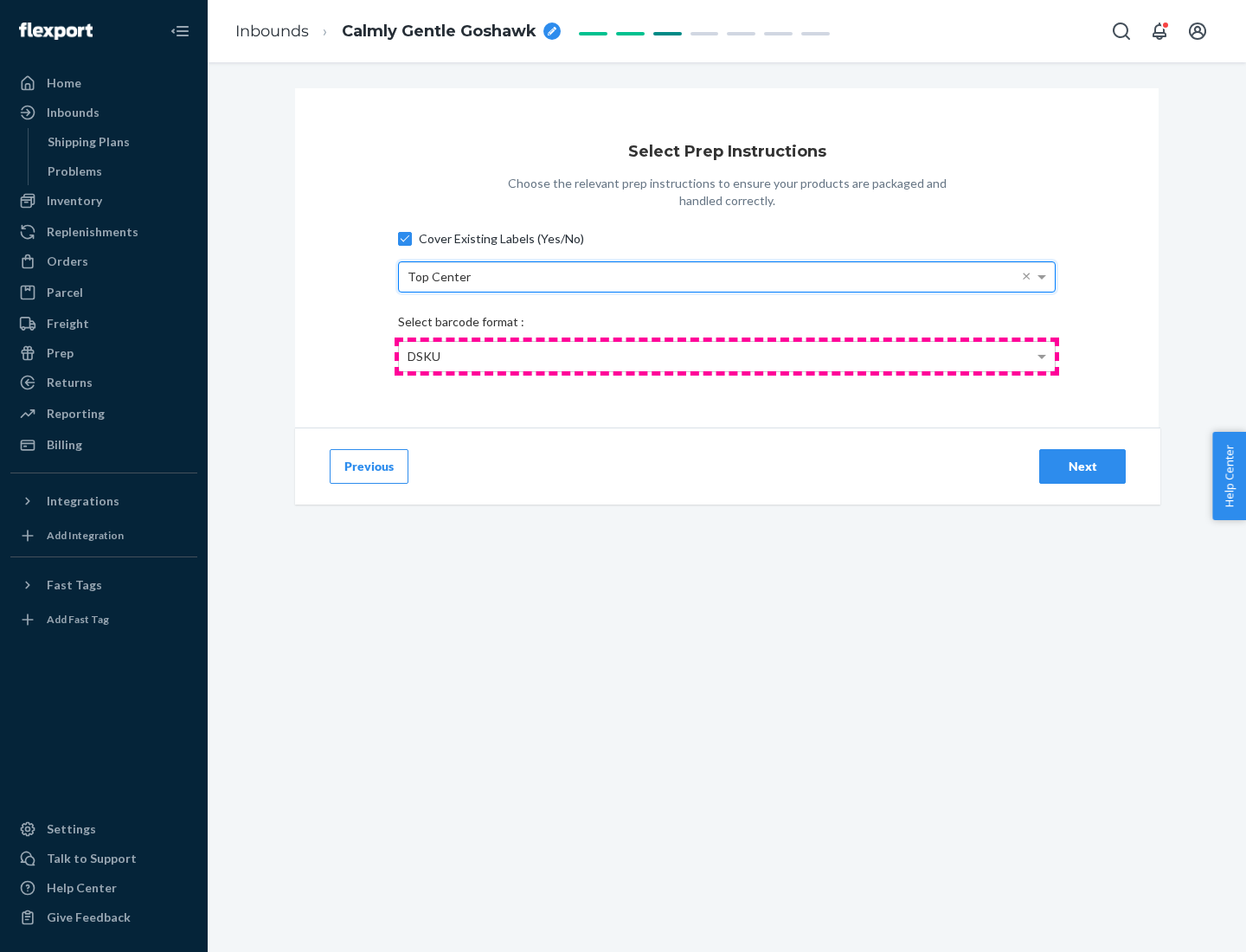
click at [727, 355] on div "DSKU" at bounding box center [726, 356] width 656 height 30
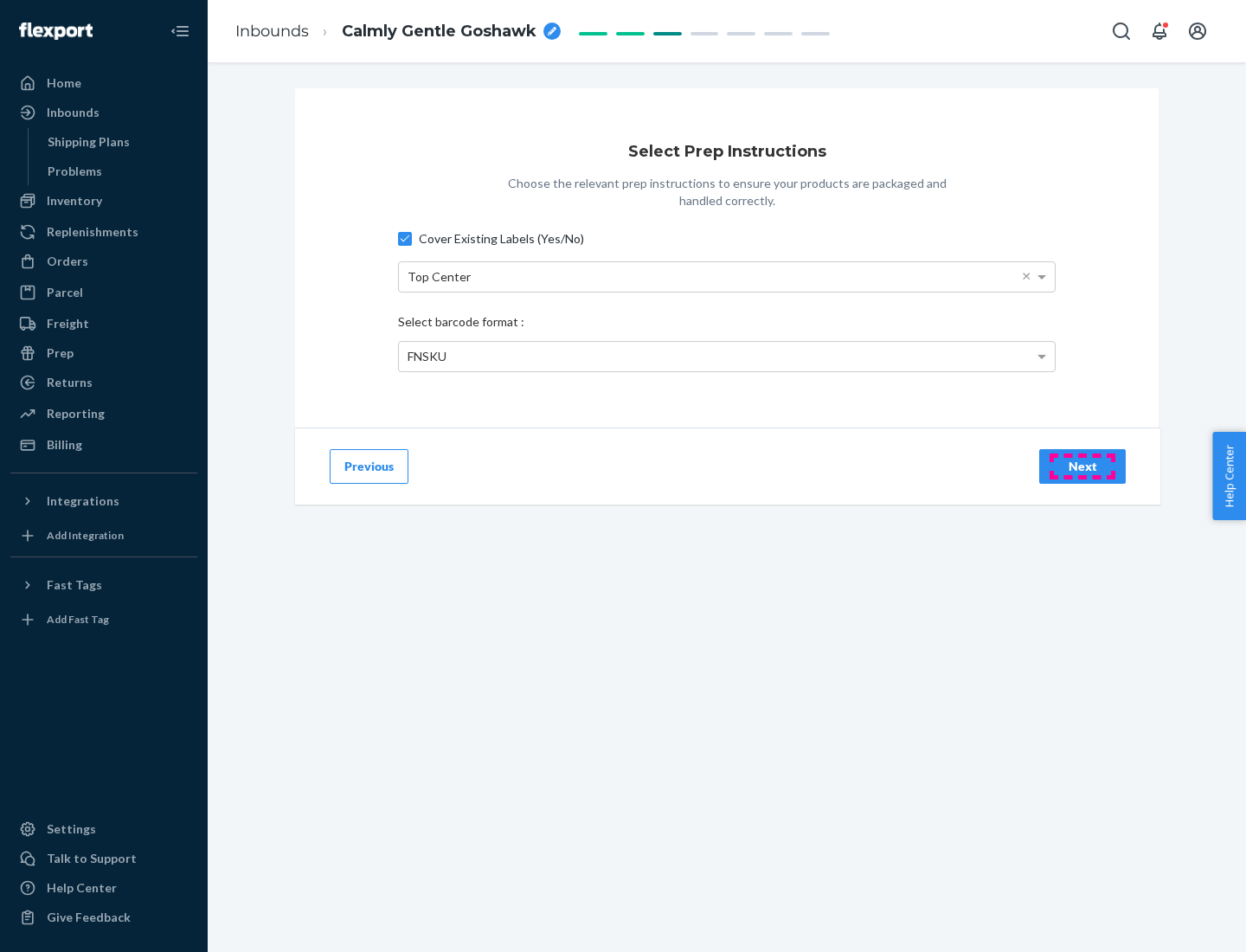
click at [1083, 465] on div "Next" at bounding box center [1083, 466] width 57 height 17
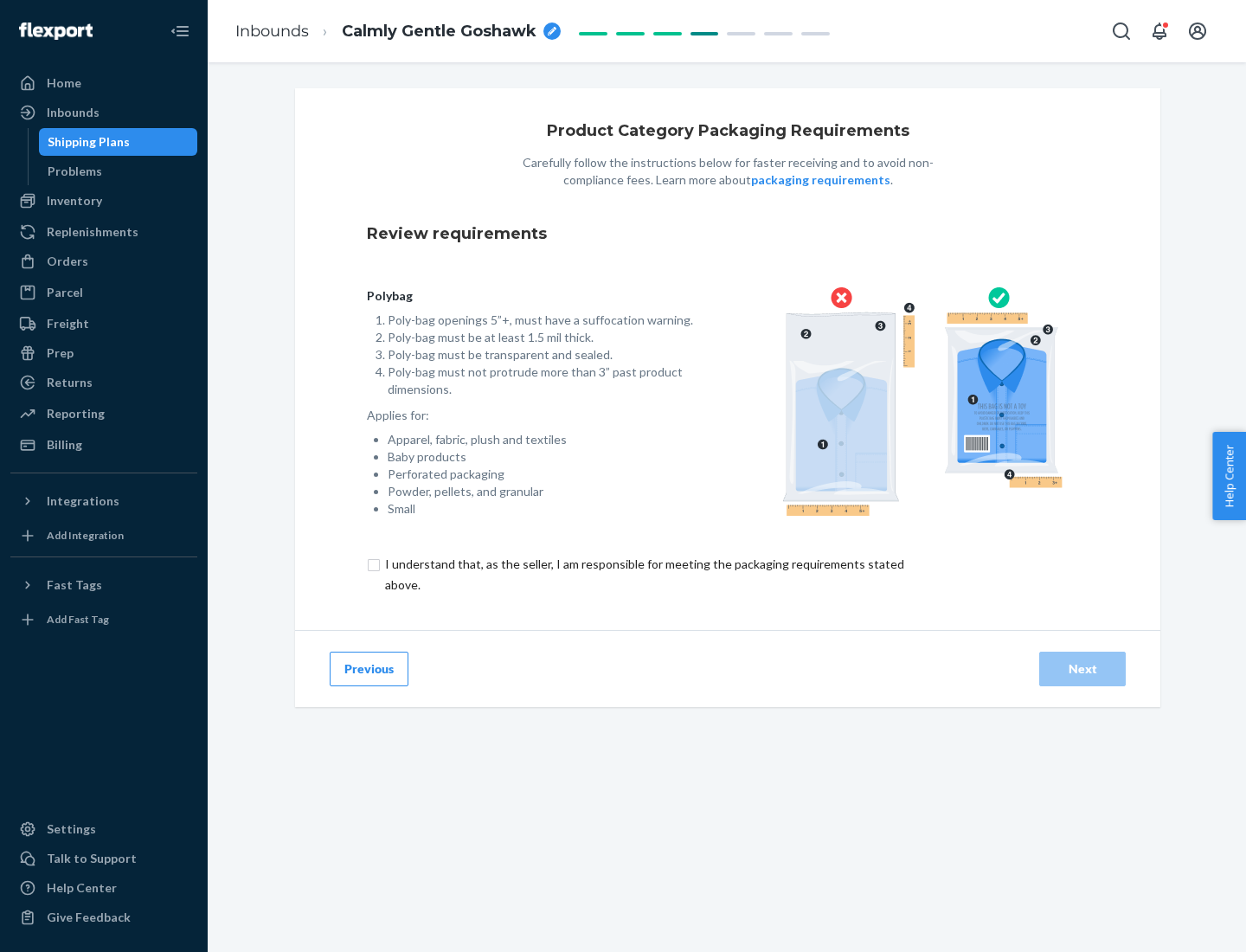
click at [643, 574] on input "checkbox" at bounding box center [655, 575] width 576 height 42
checkbox input "true"
click at [1083, 668] on div "Next" at bounding box center [1083, 668] width 57 height 17
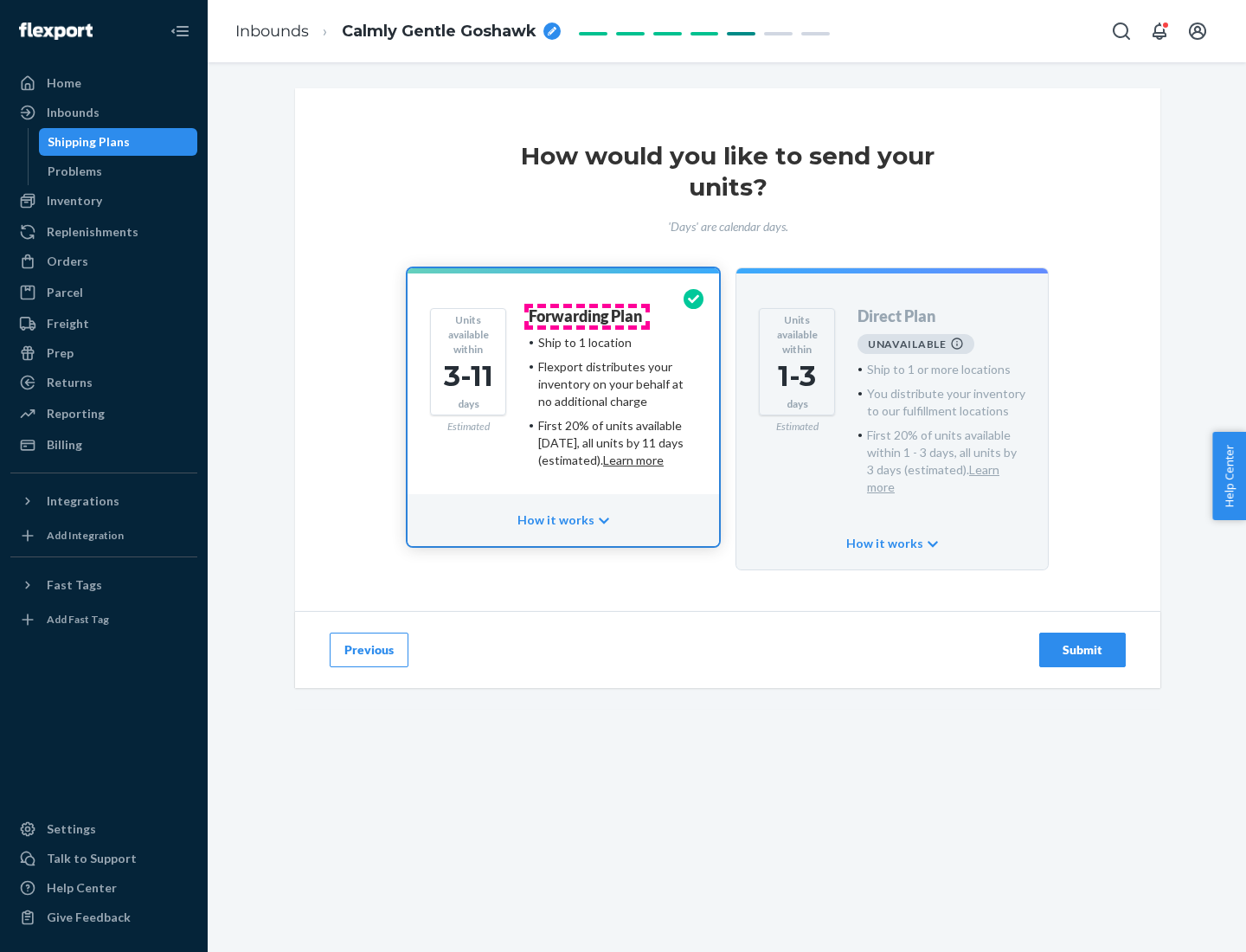
click at [587, 316] on h4 "Forwarding Plan" at bounding box center [585, 316] width 114 height 17
click at [1083, 641] on div "Submit" at bounding box center [1083, 649] width 57 height 17
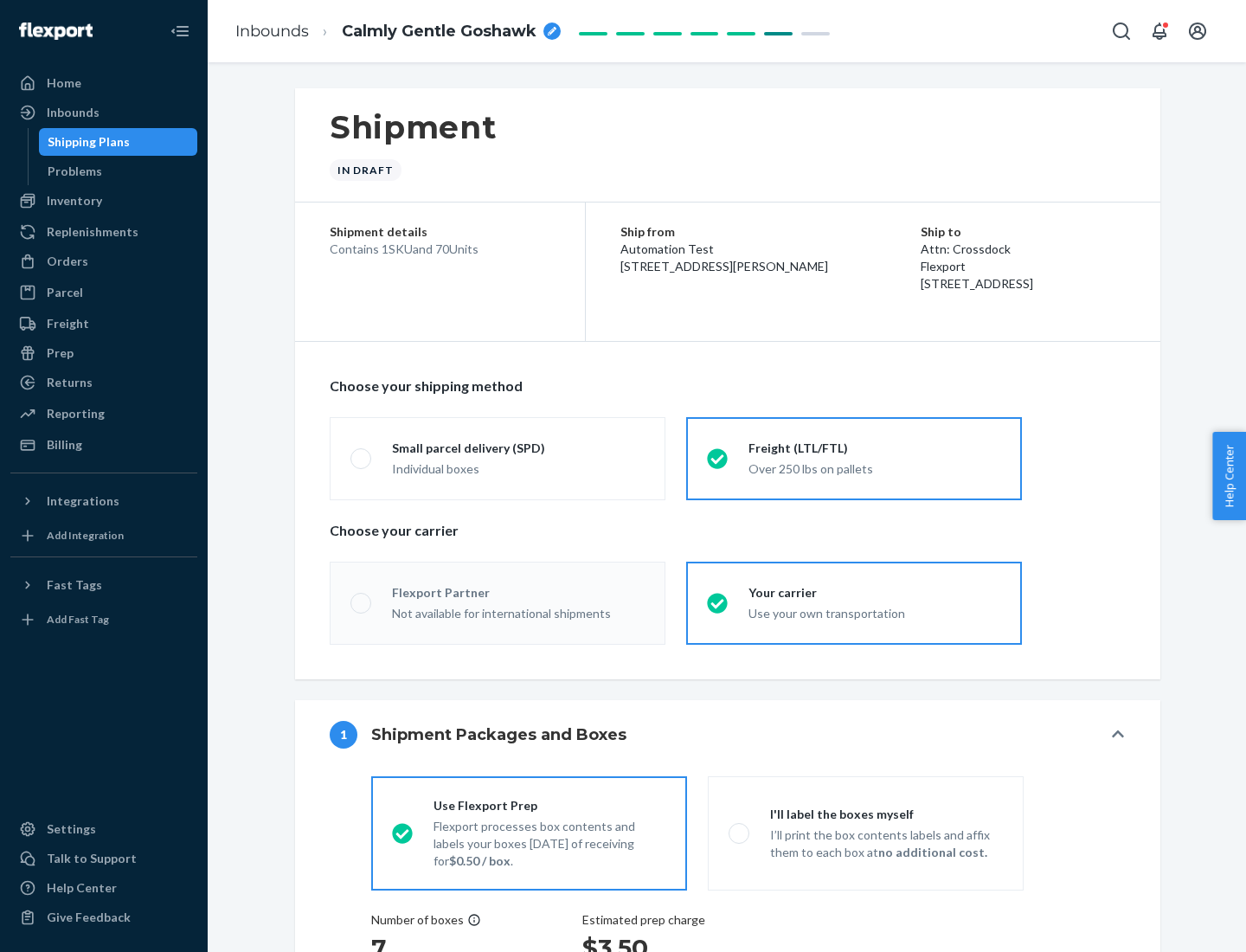
radio input "true"
radio input "false"
radio input "true"
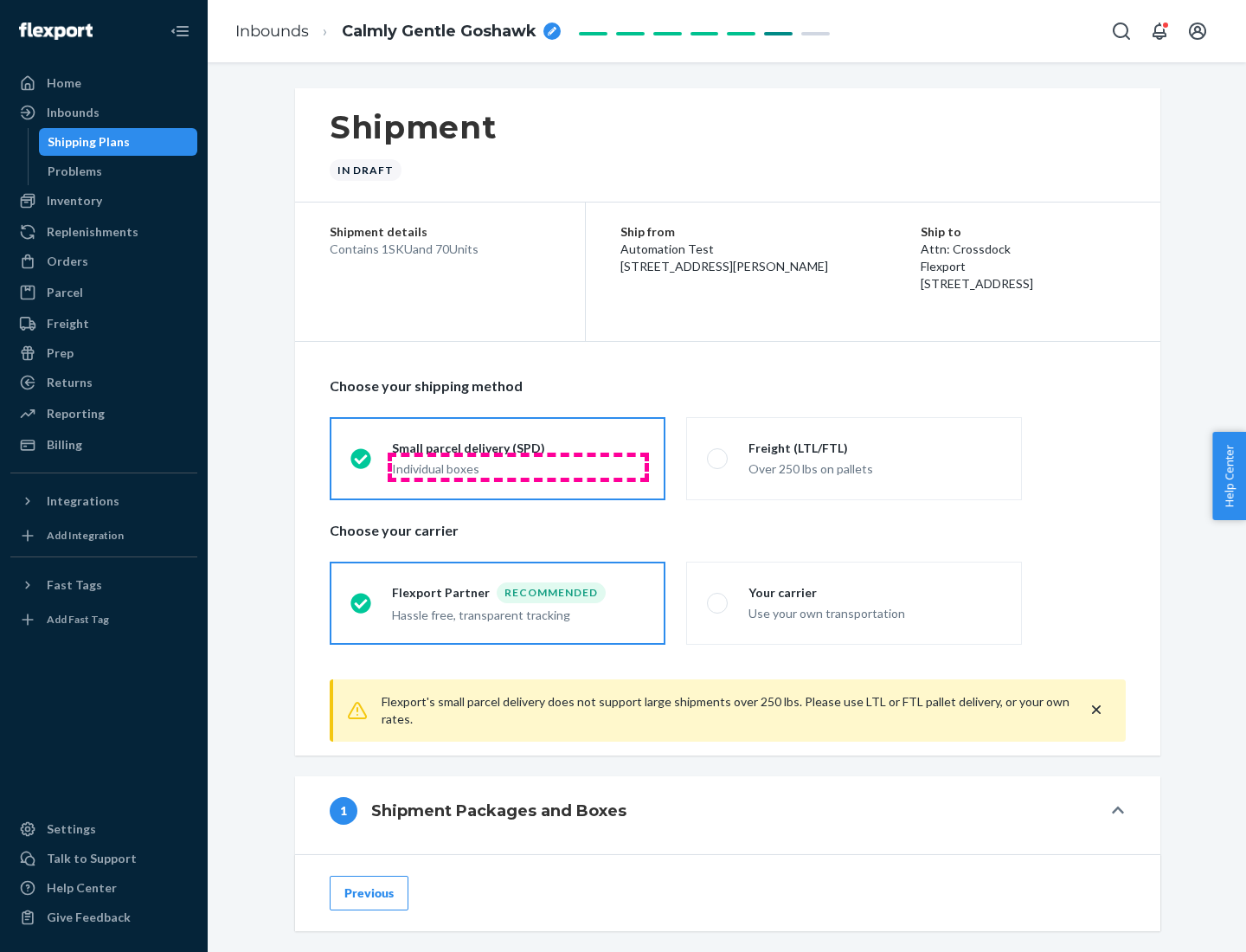
click at [519, 466] on div "Individual boxes" at bounding box center [518, 468] width 252 height 17
click at [362, 464] on input "Small parcel delivery (SPD) Individual boxes" at bounding box center [355, 457] width 11 height 11
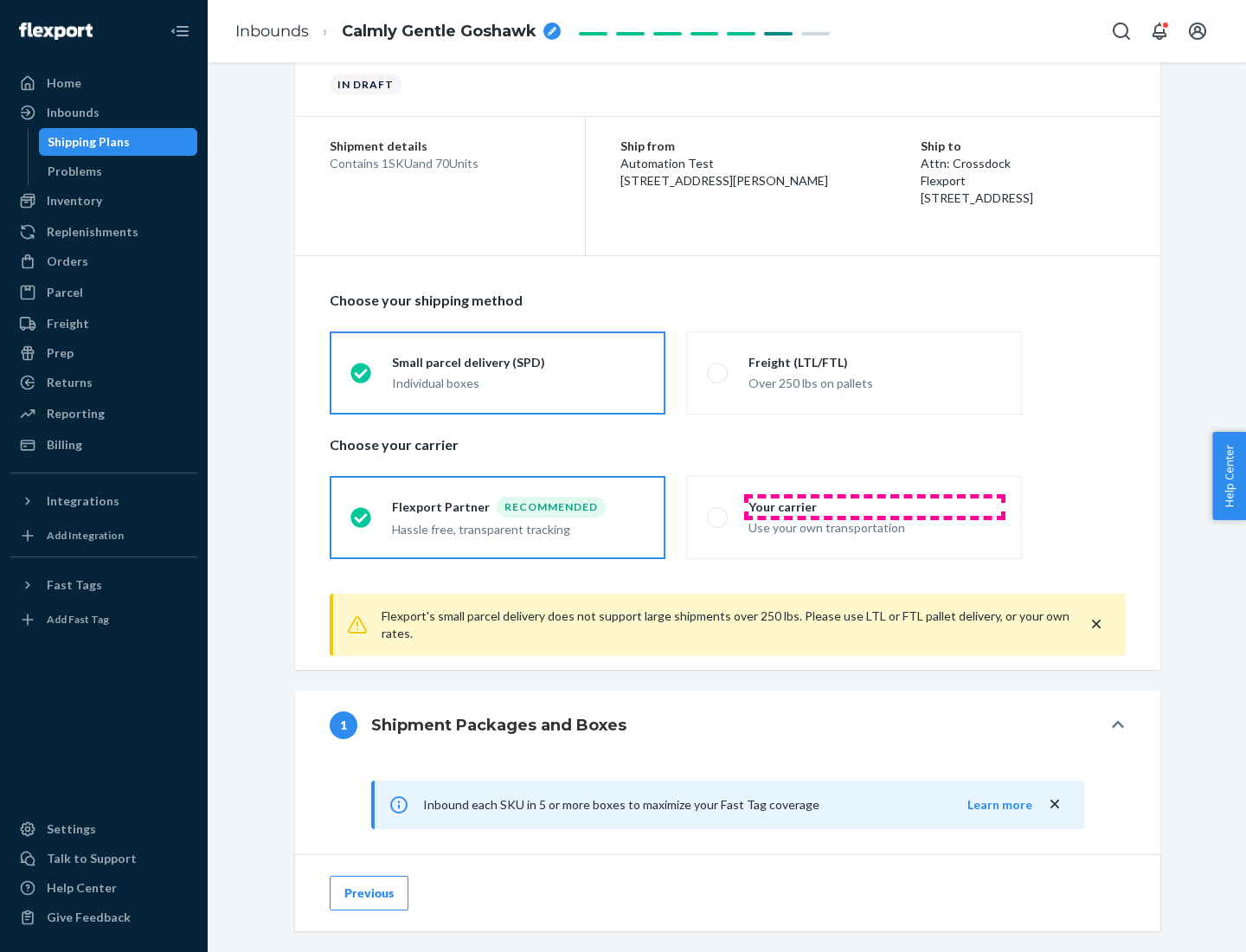
click at [875, 507] on div "Your carrier" at bounding box center [874, 507] width 252 height 17
click at [719, 512] on input "Your carrier Use your own transportation" at bounding box center [712, 517] width 11 height 11
radio input "true"
radio input "false"
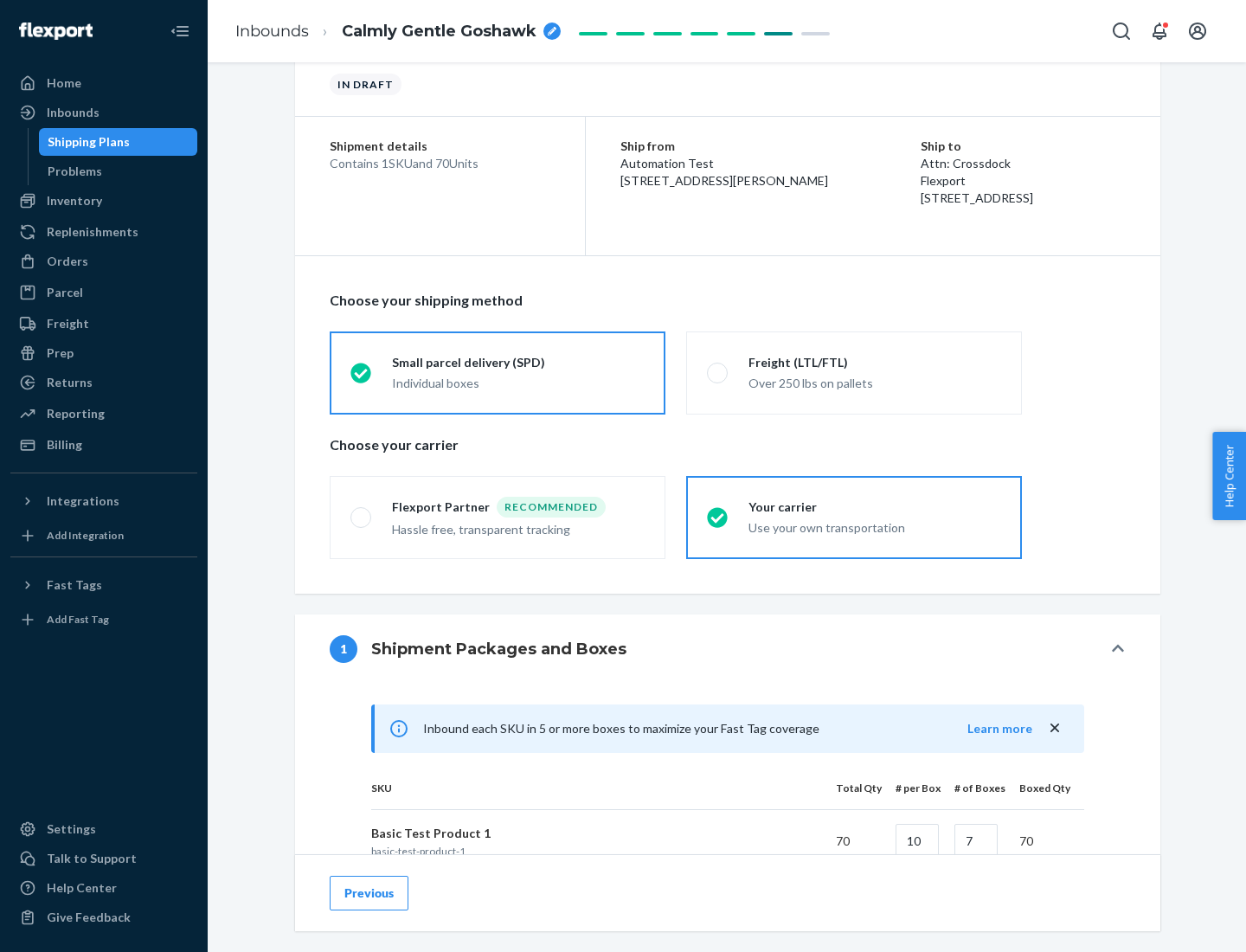
scroll to position [420, 0]
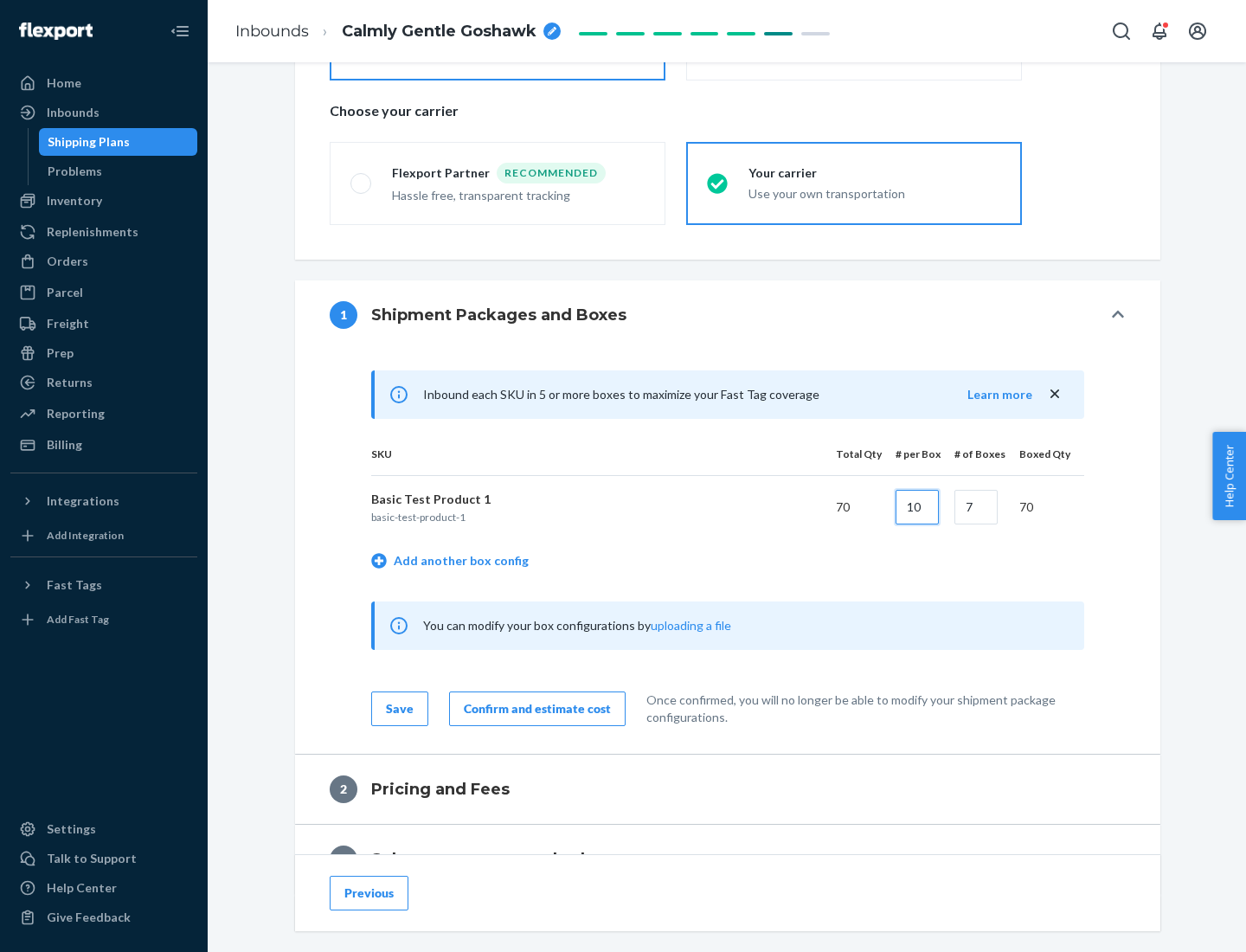
type input "10"
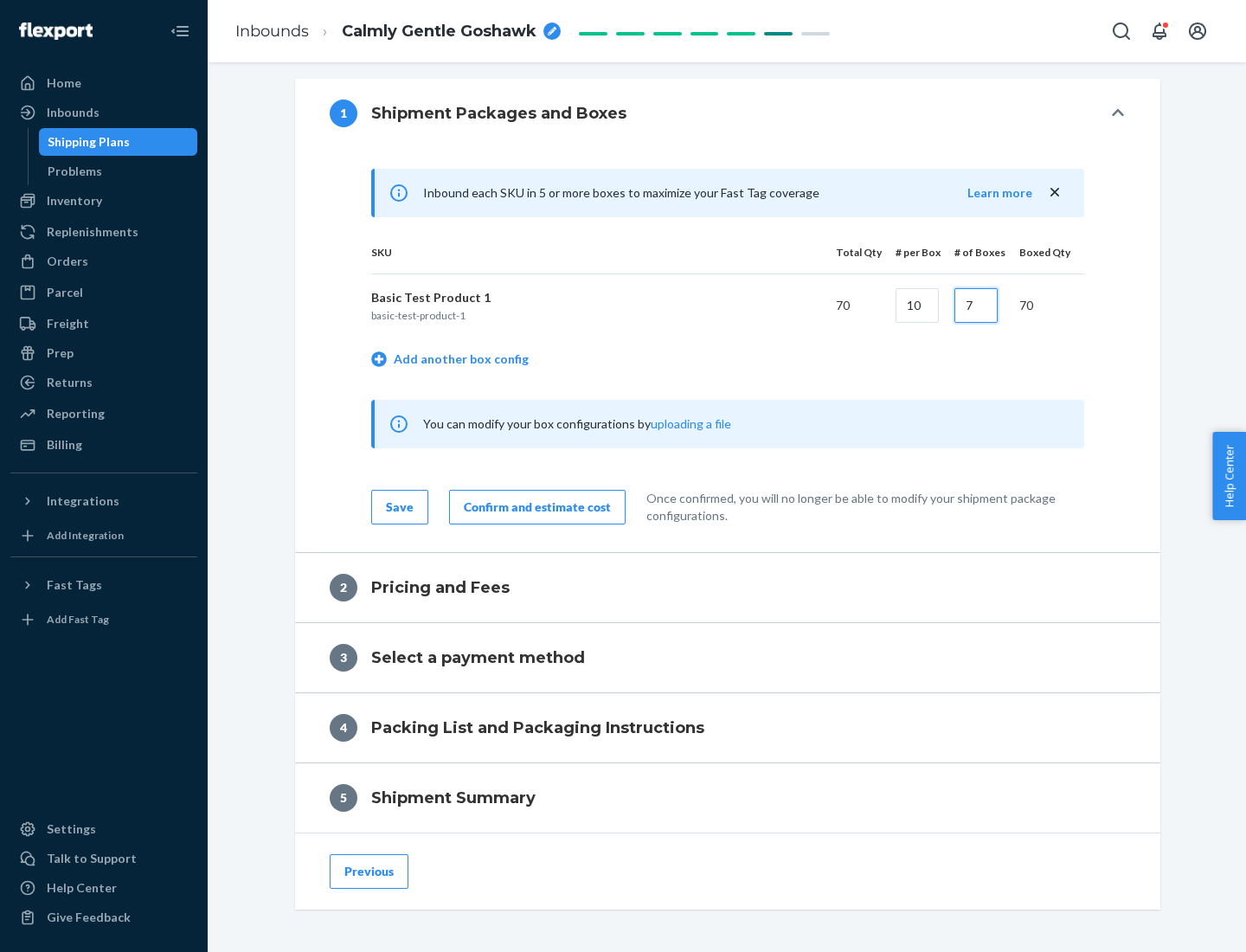
type input "7"
click at [534, 507] on div "Confirm and estimate cost" at bounding box center [537, 507] width 147 height 17
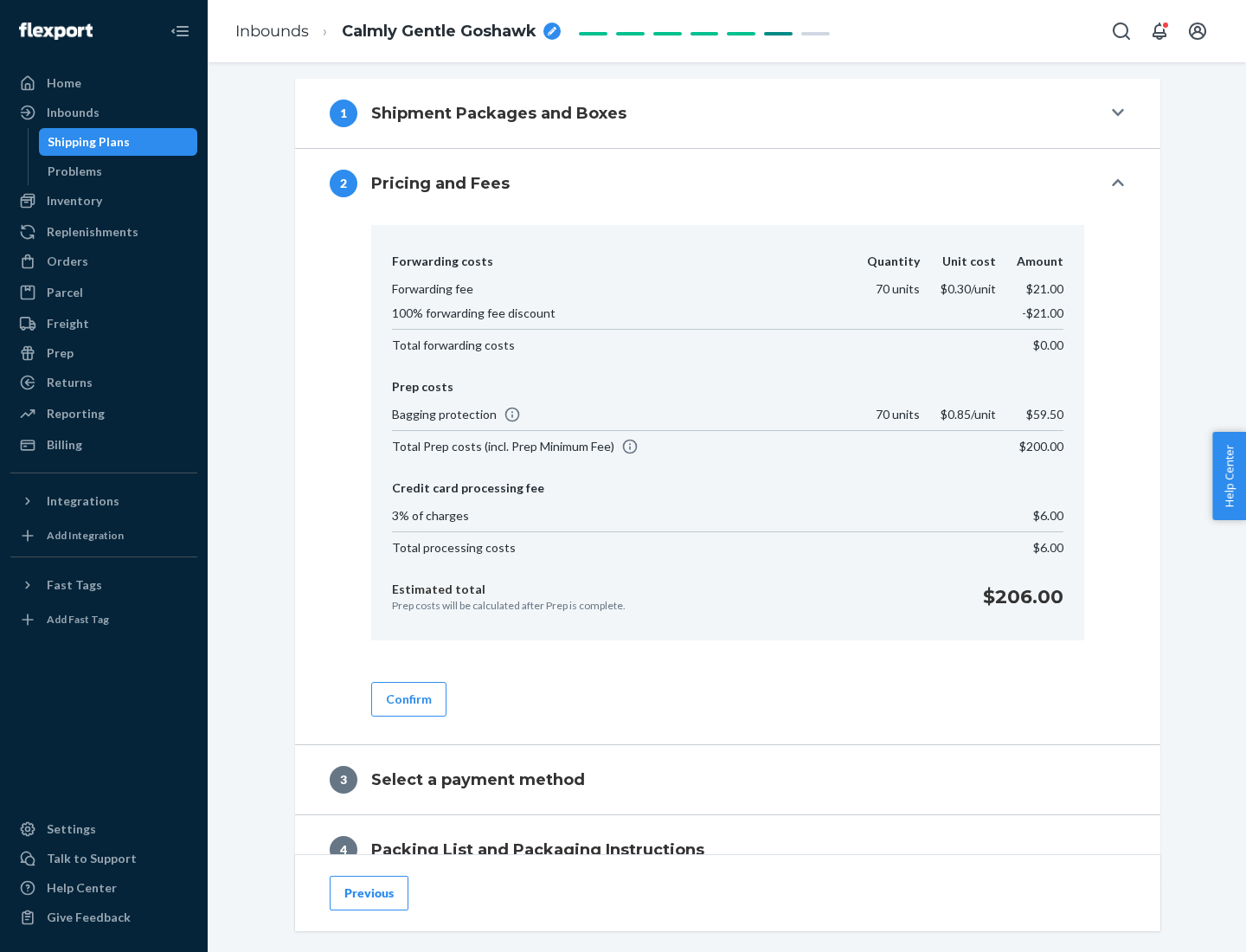
scroll to position [704, 0]
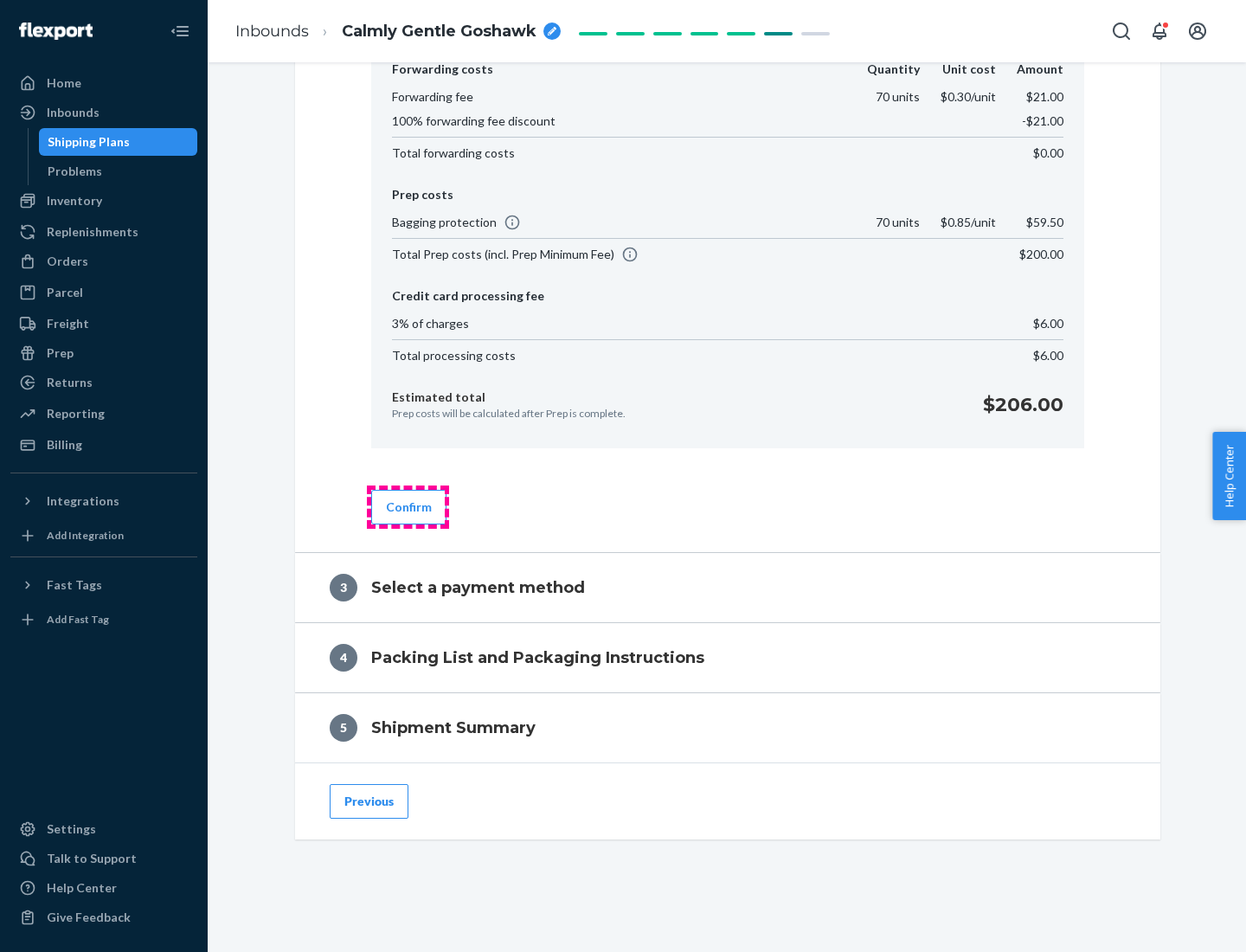
click at [408, 507] on button "Confirm" at bounding box center [409, 507] width 75 height 35
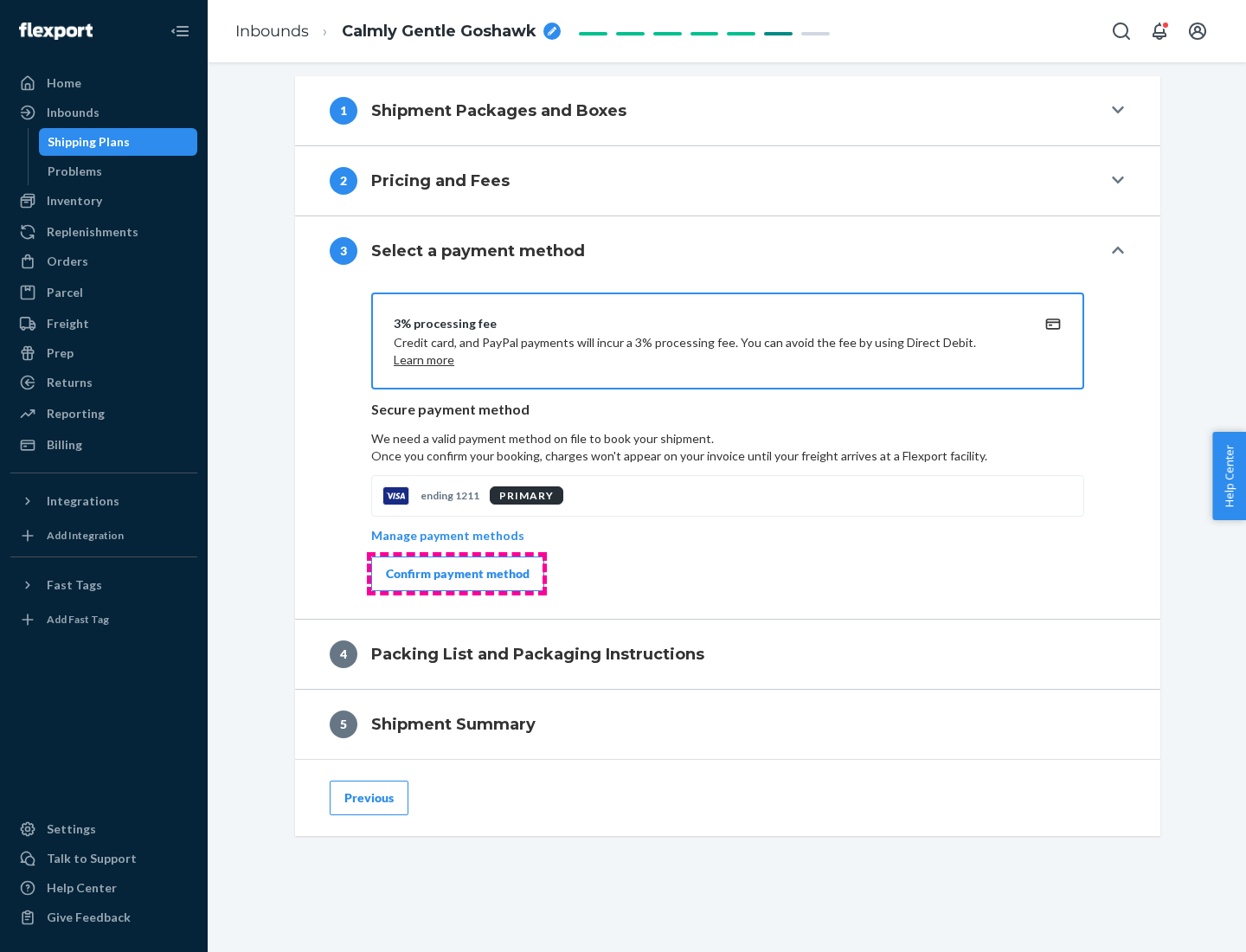
click at [456, 574] on div "Confirm payment method" at bounding box center [457, 573] width 144 height 17
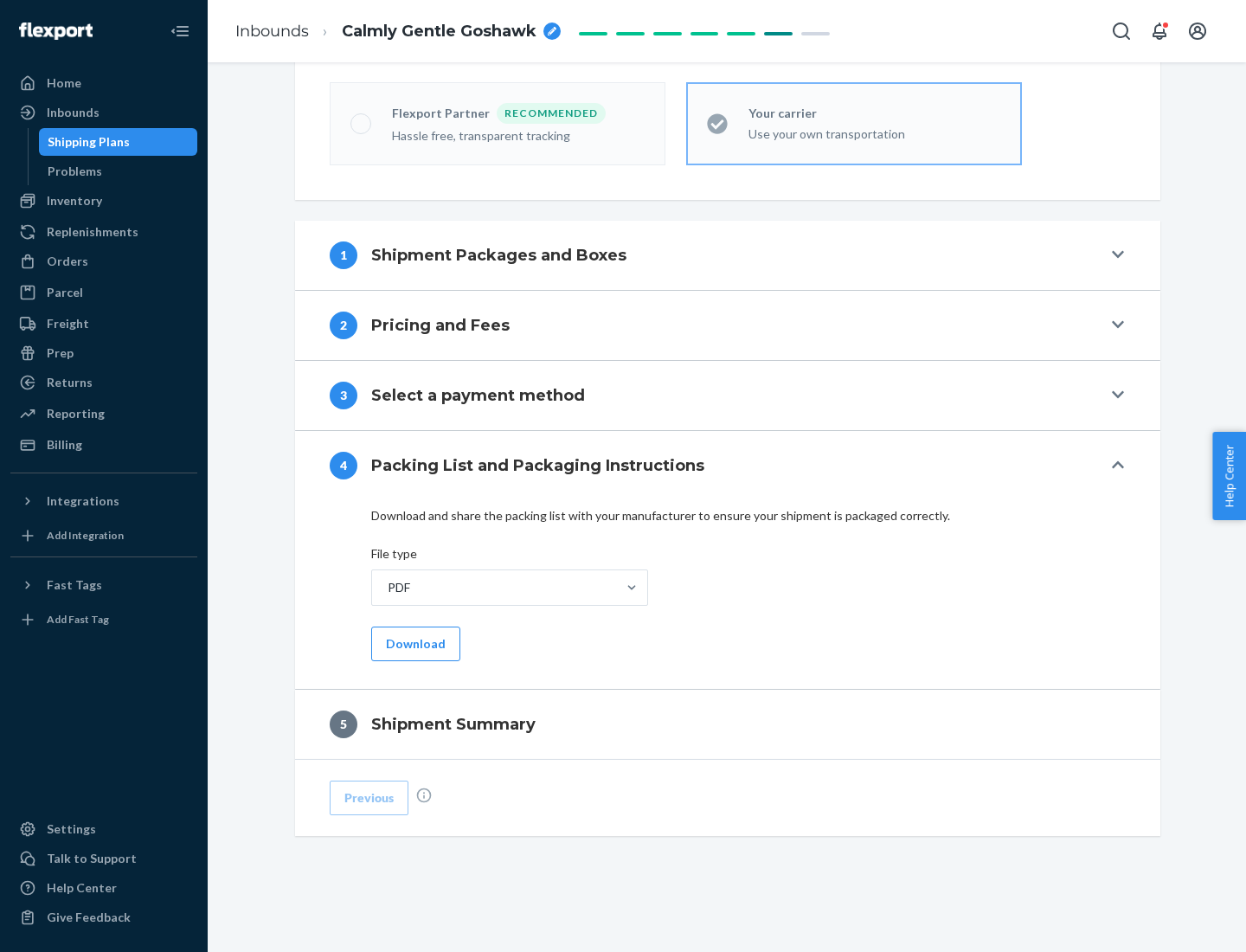
scroll to position [479, 0]
click at [414, 643] on button "Download" at bounding box center [416, 643] width 89 height 35
